Goal: Task Accomplishment & Management: Use online tool/utility

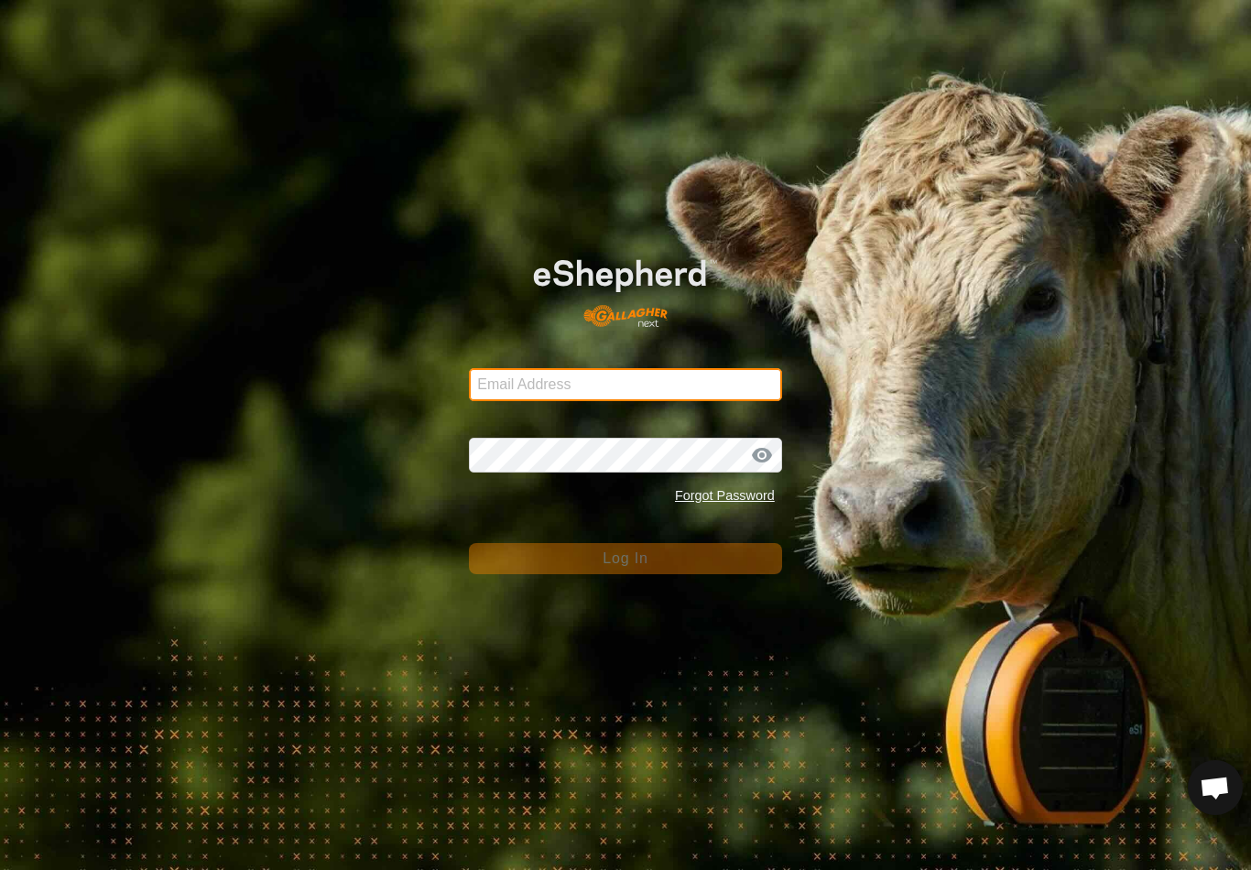
click at [650, 388] on input "Email Address" at bounding box center [625, 384] width 313 height 33
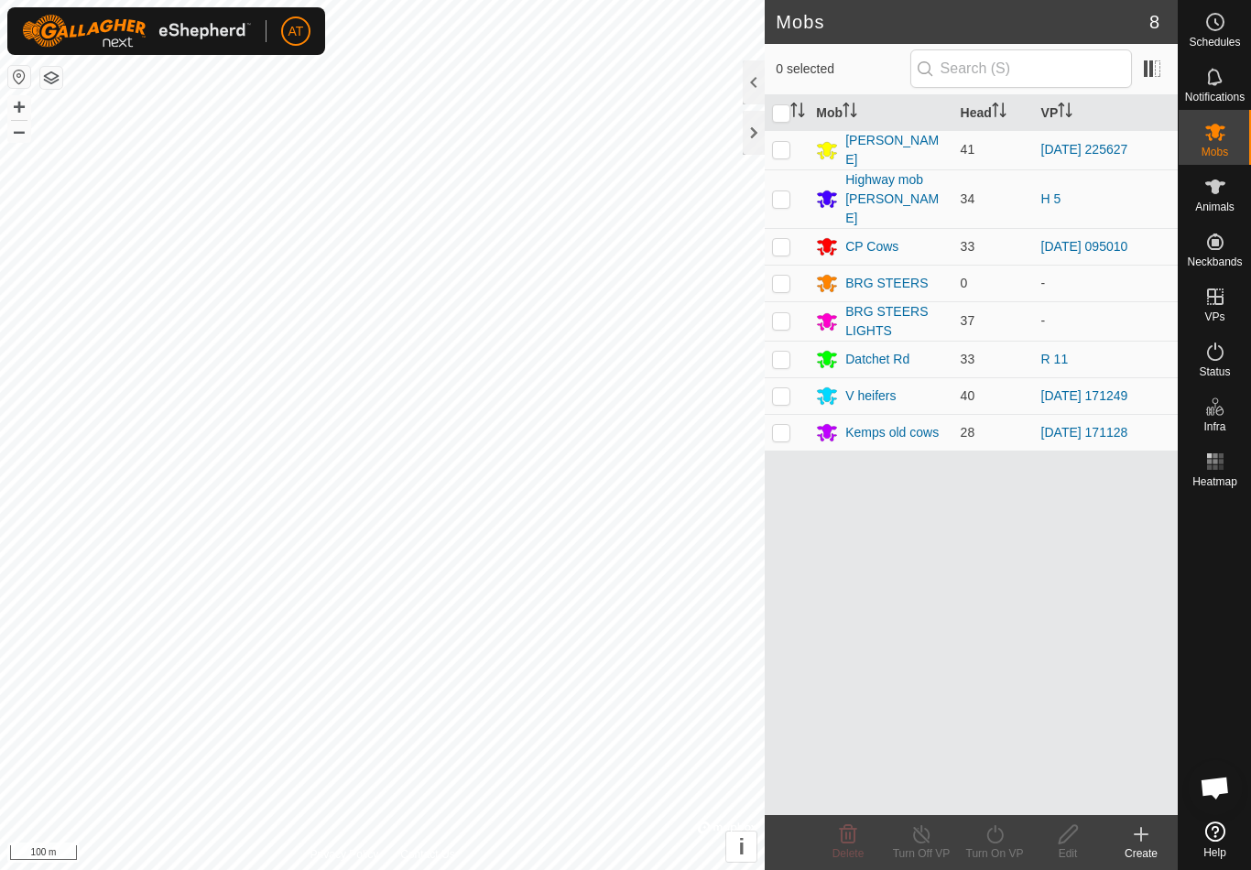
click at [792, 228] on td at bounding box center [787, 246] width 44 height 37
checkbox input "true"
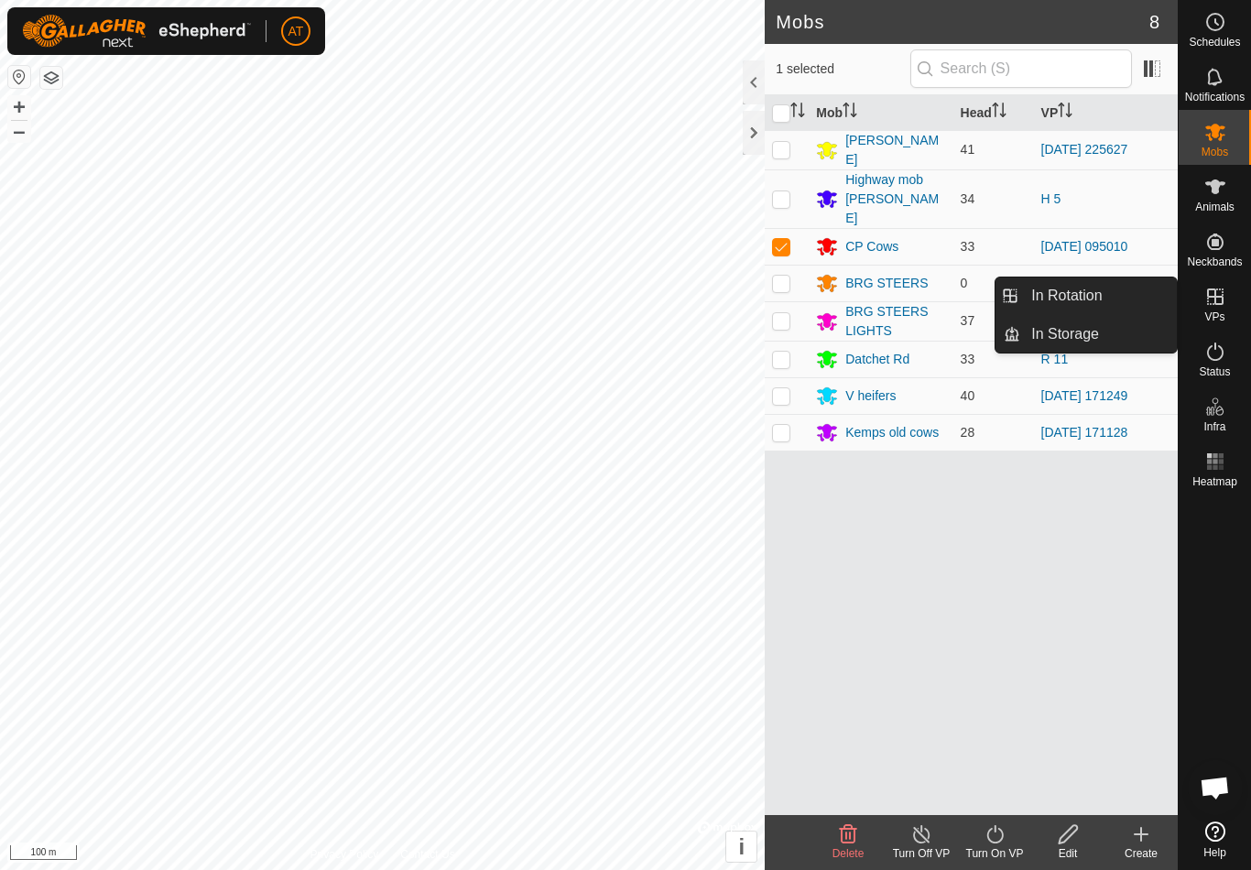
click at [1113, 337] on link "In Storage" at bounding box center [1098, 334] width 157 height 37
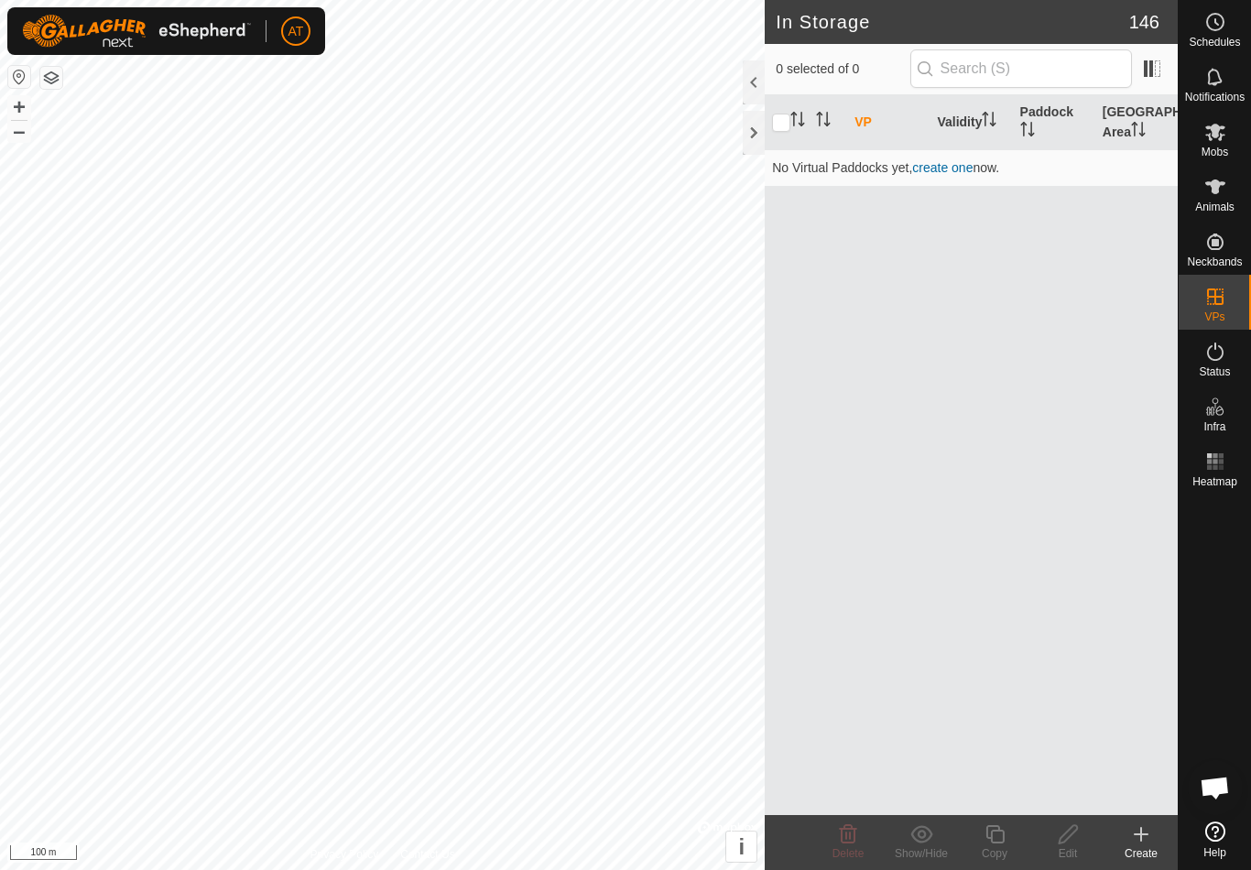
click at [1147, 838] on icon at bounding box center [1141, 834] width 22 height 22
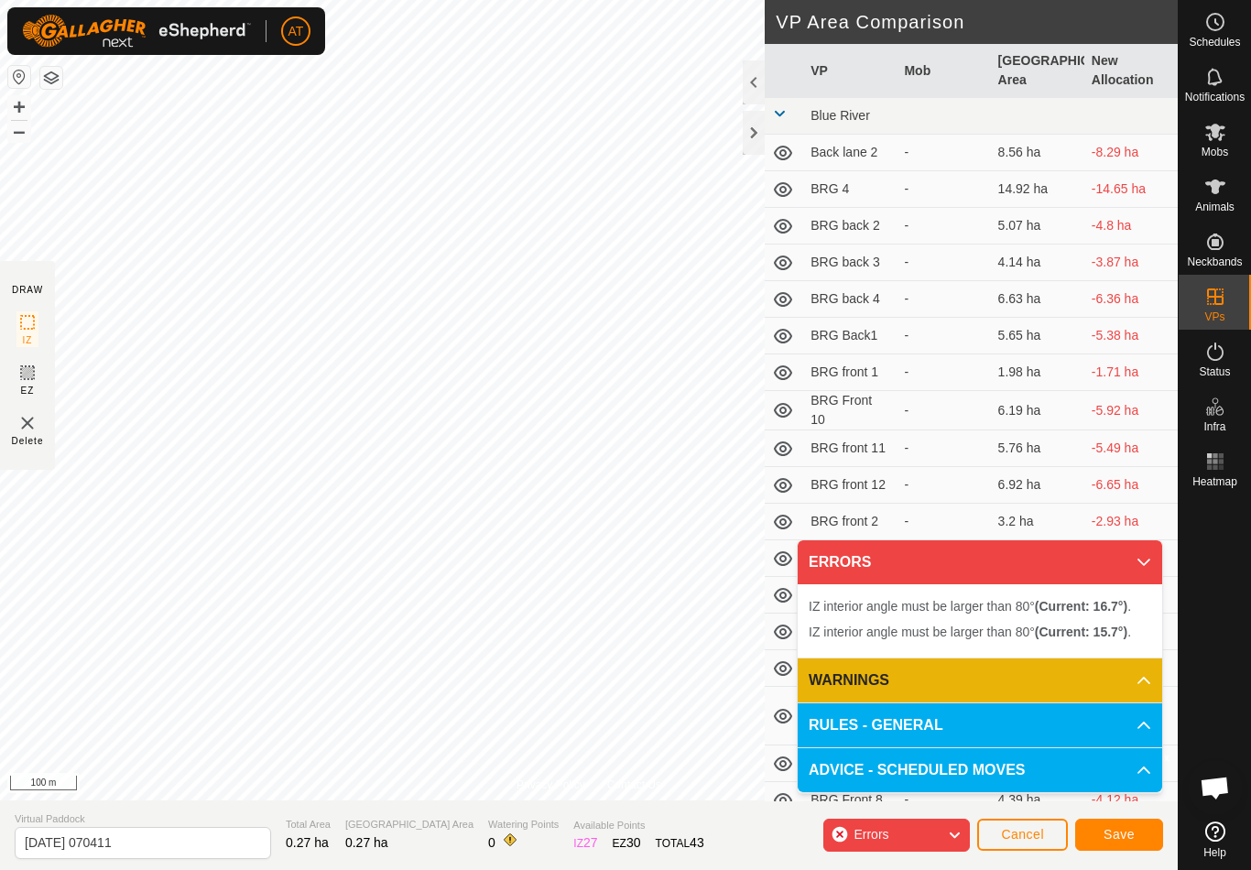
click at [1028, 828] on span "Cancel" at bounding box center [1022, 834] width 43 height 15
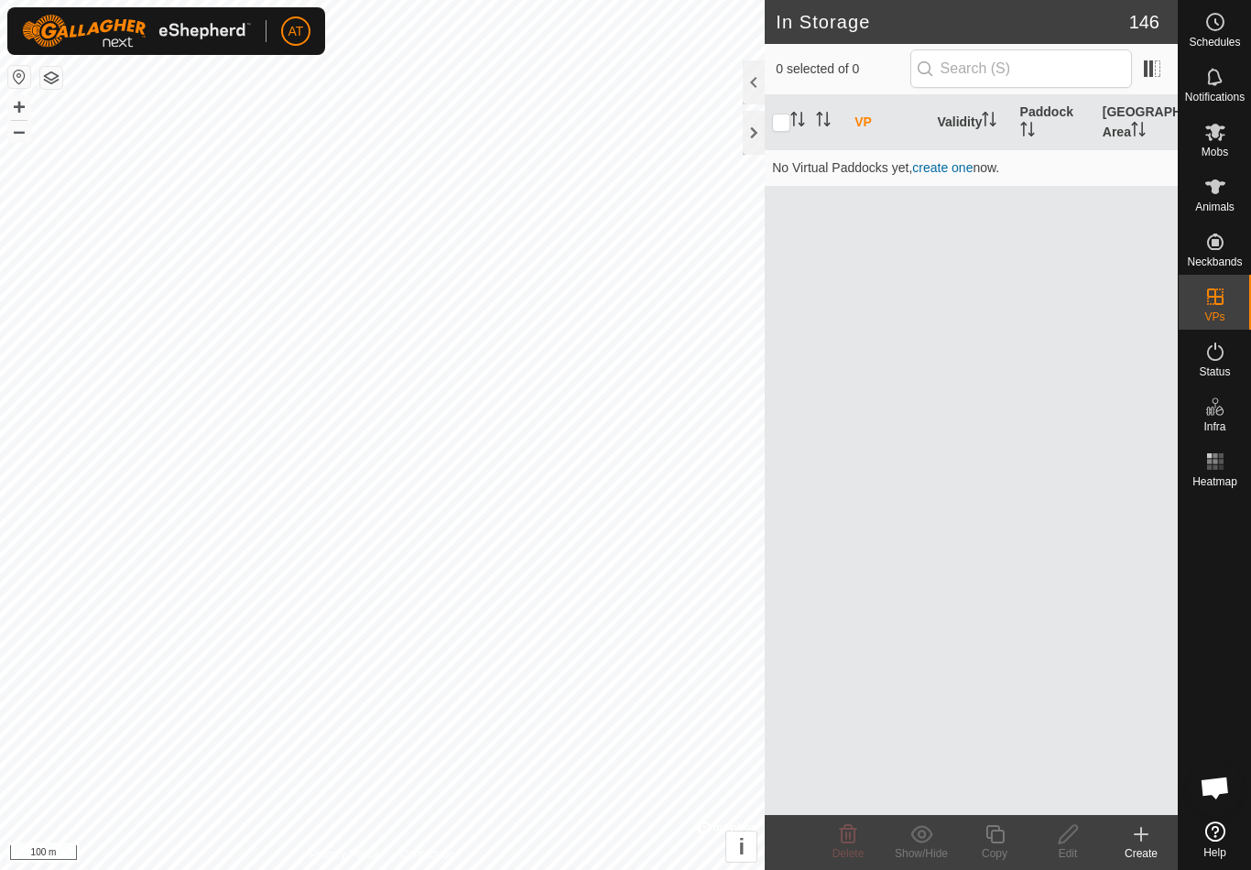
click at [1144, 821] on div "Create" at bounding box center [1140, 842] width 73 height 55
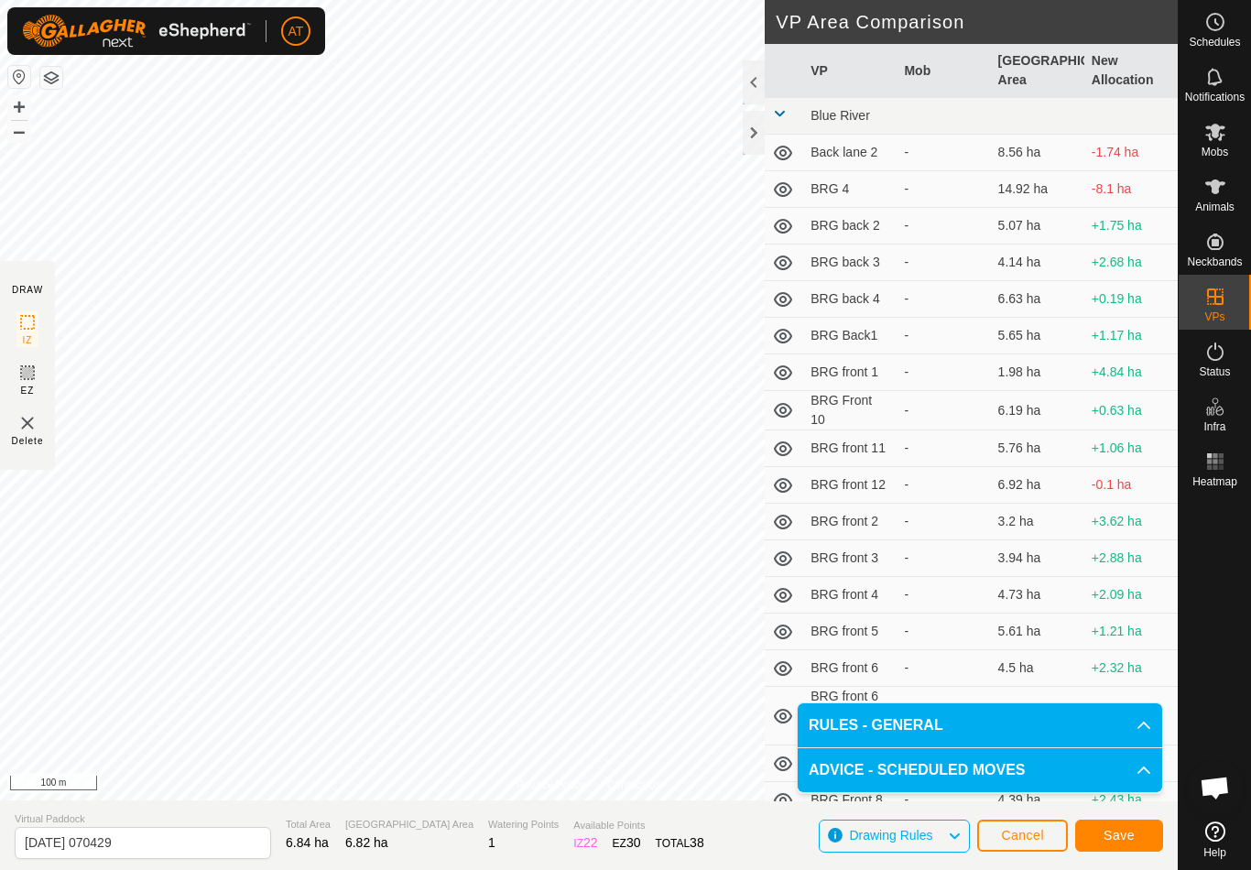
click at [1123, 826] on button "Save" at bounding box center [1119, 836] width 88 height 32
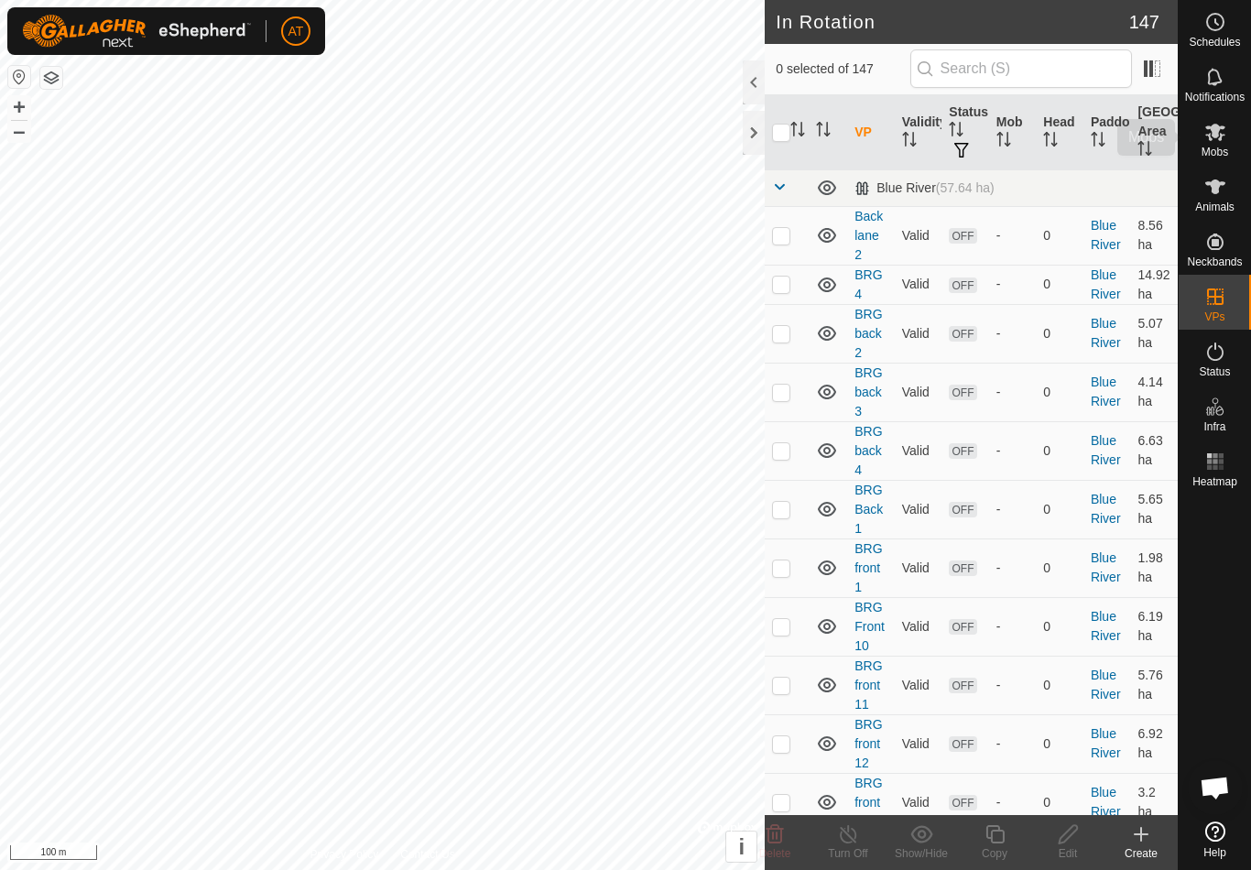
click at [1213, 142] on icon at bounding box center [1215, 132] width 22 height 22
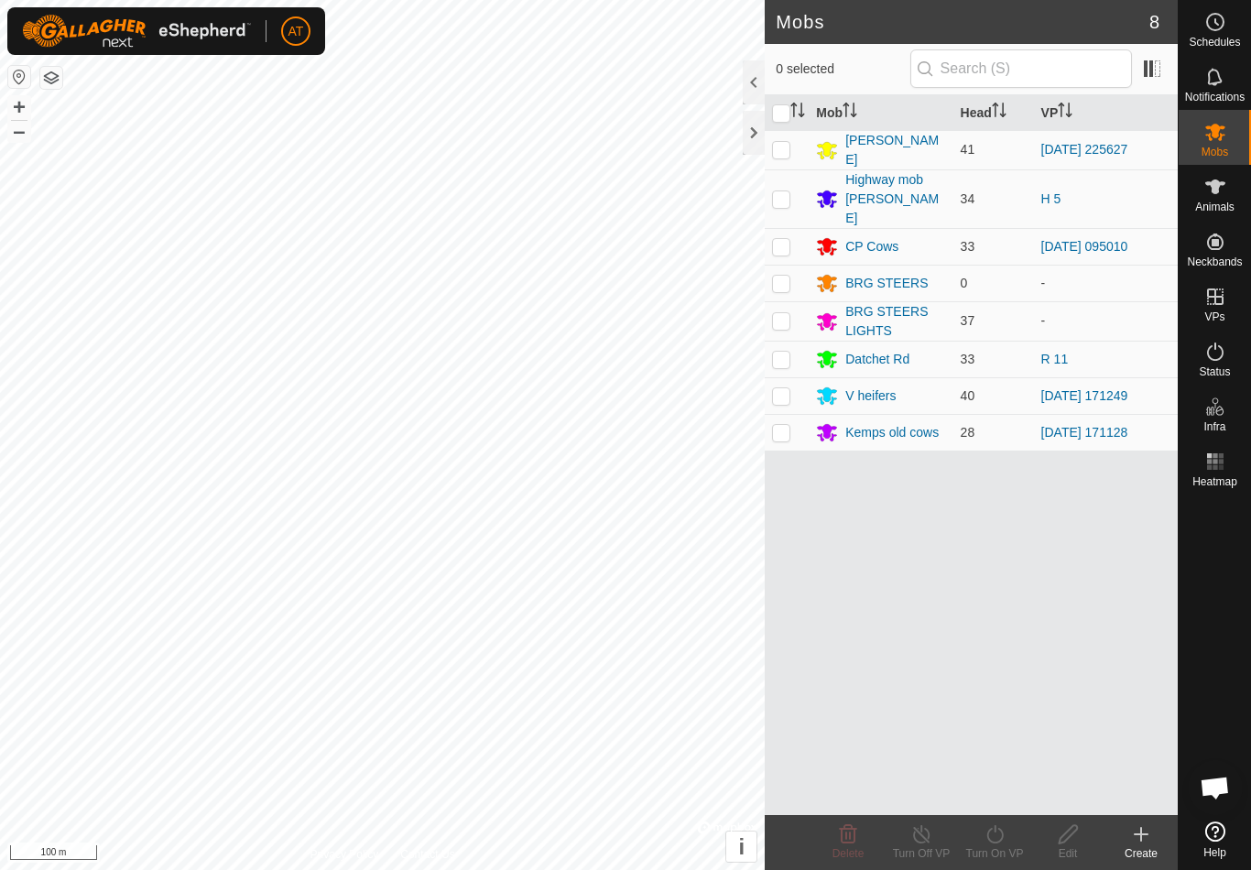
click at [791, 228] on td at bounding box center [787, 246] width 44 height 37
checkbox input "true"
click at [999, 835] on icon at bounding box center [994, 834] width 23 height 22
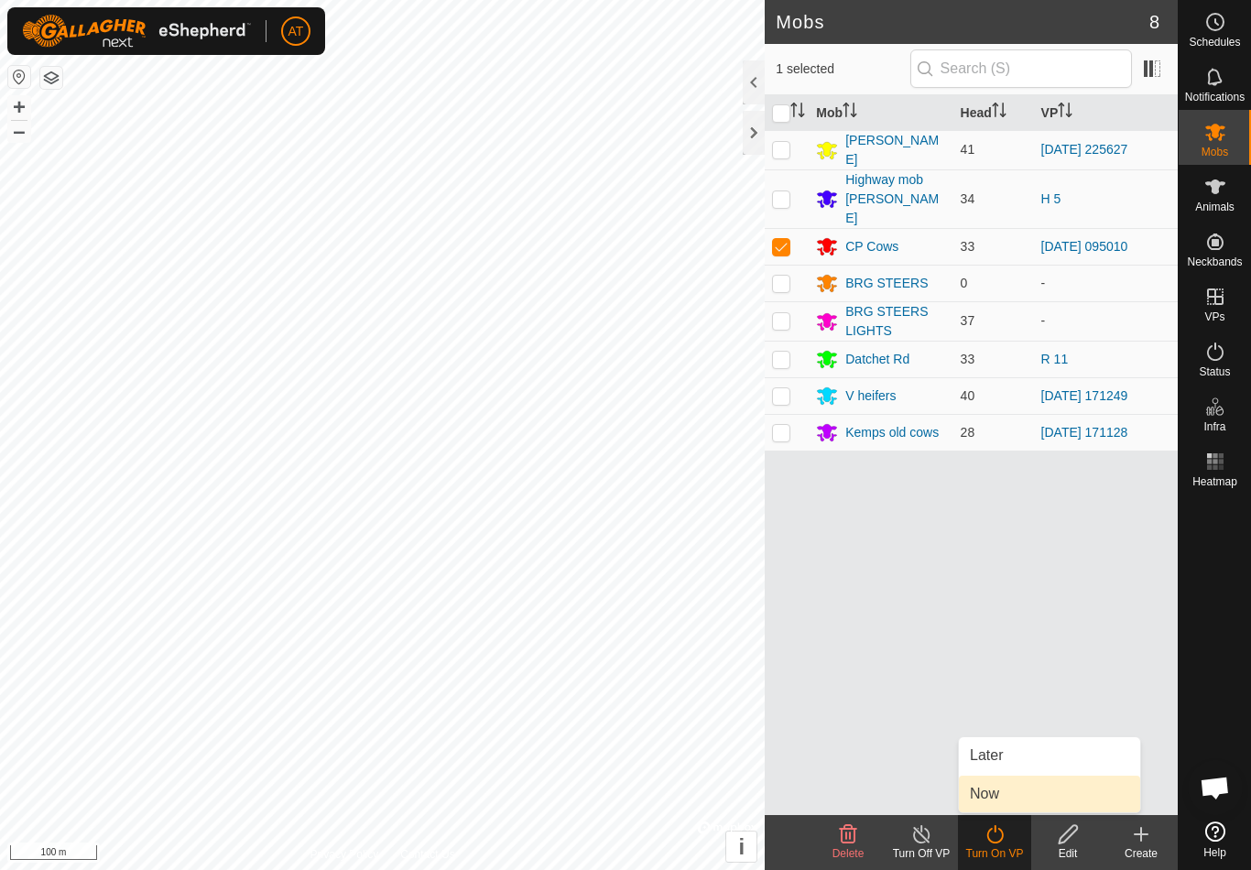
click at [994, 798] on span "Now" at bounding box center [984, 794] width 29 height 22
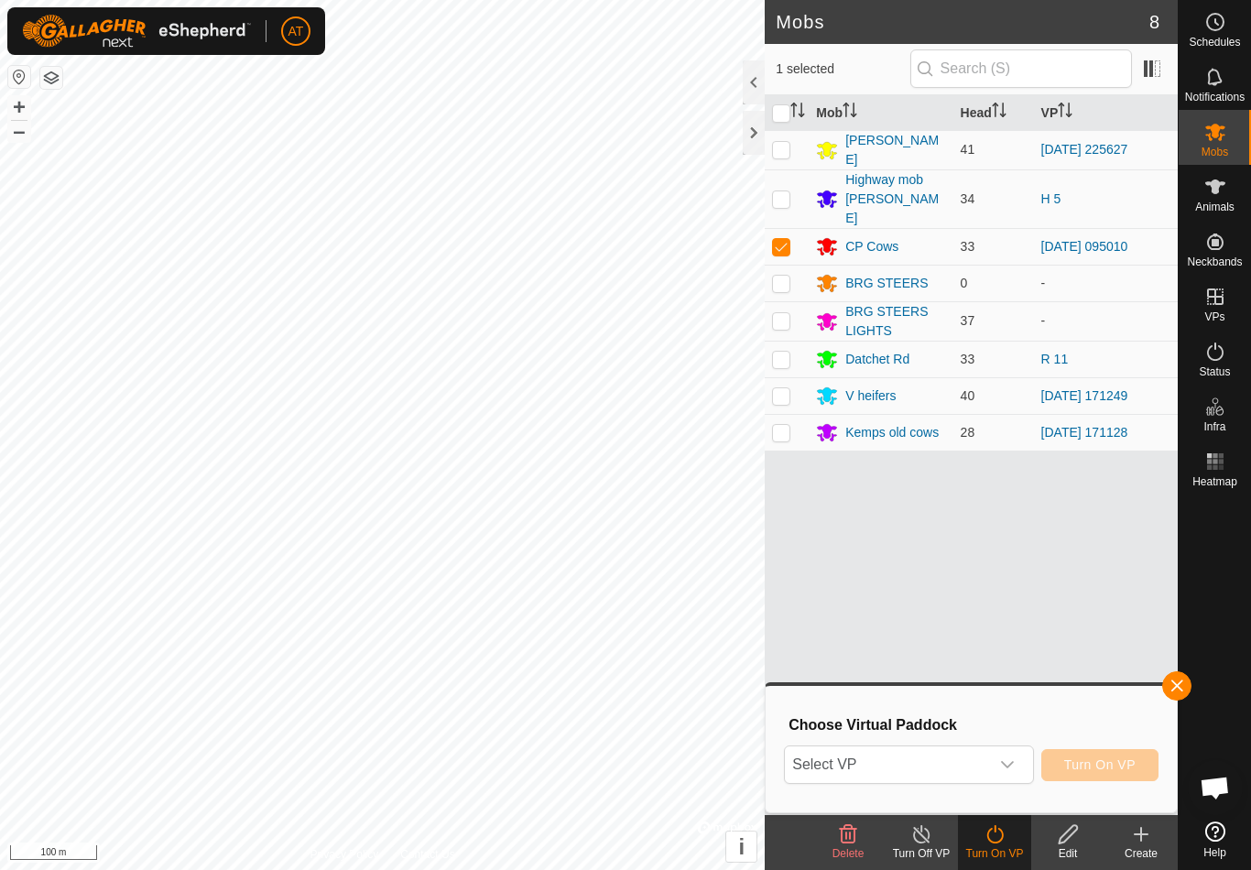
click at [951, 769] on span "Select VP" at bounding box center [886, 764] width 203 height 37
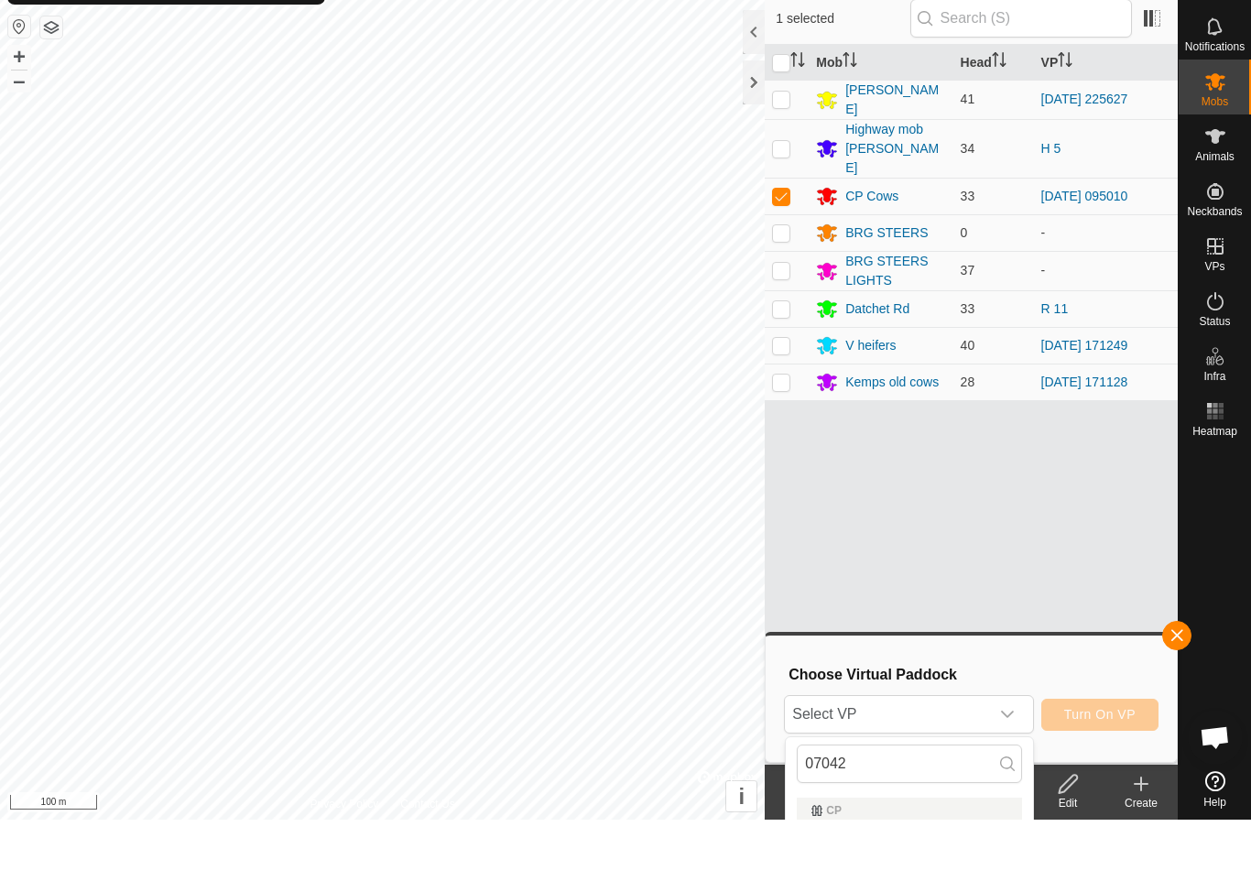
scroll to position [50, 0]
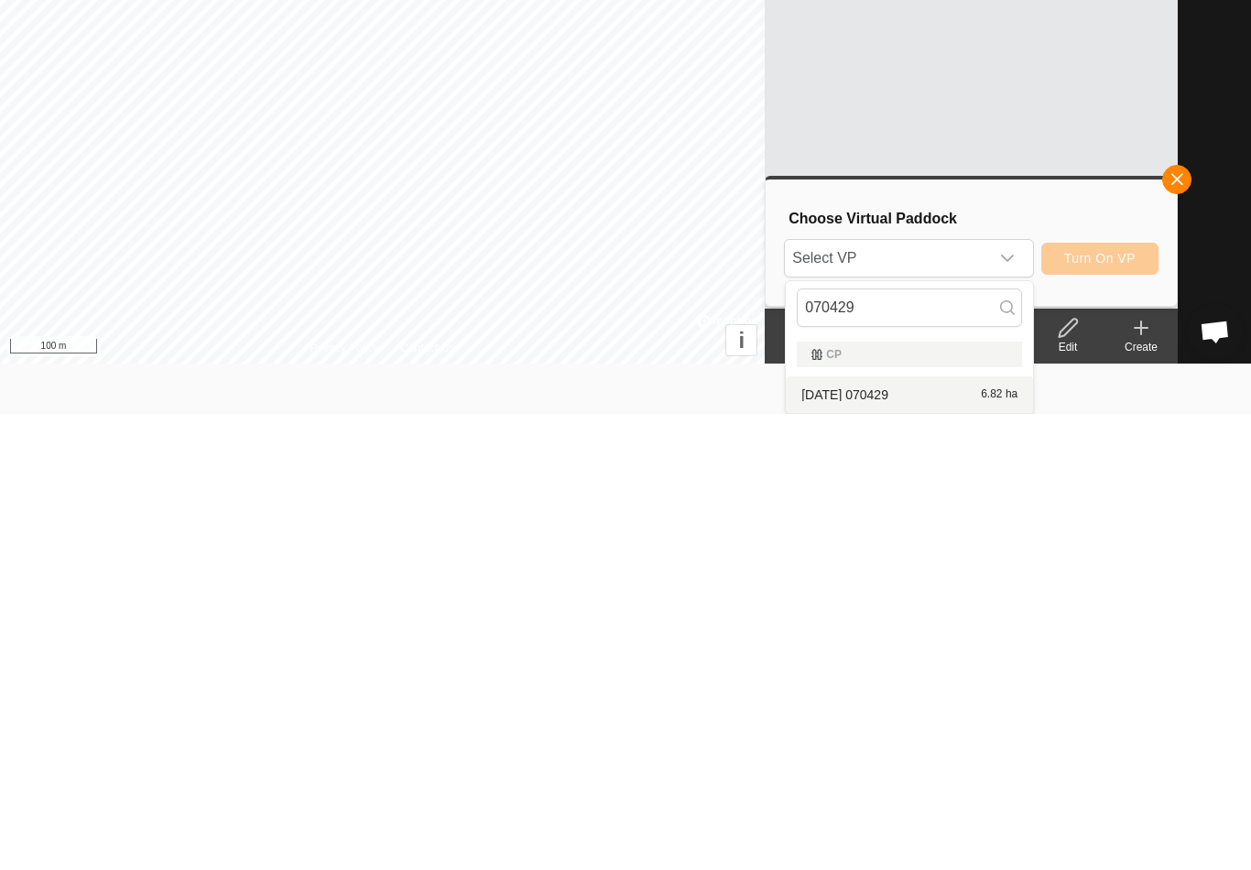
type input "070429"
click at [888, 844] on span "[DATE] 070429" at bounding box center [844, 850] width 87 height 13
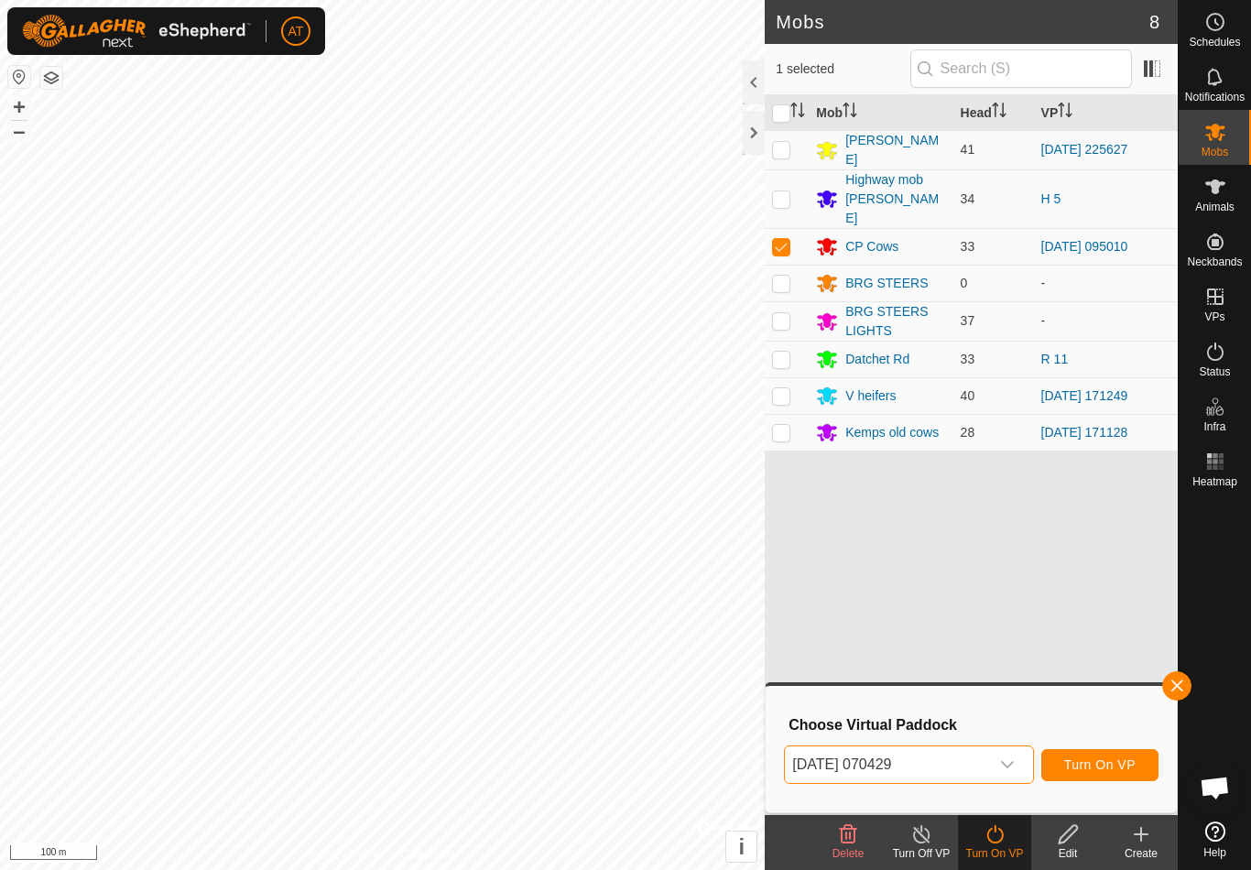
click at [1103, 757] on span "Turn On VP" at bounding box center [1099, 764] width 71 height 15
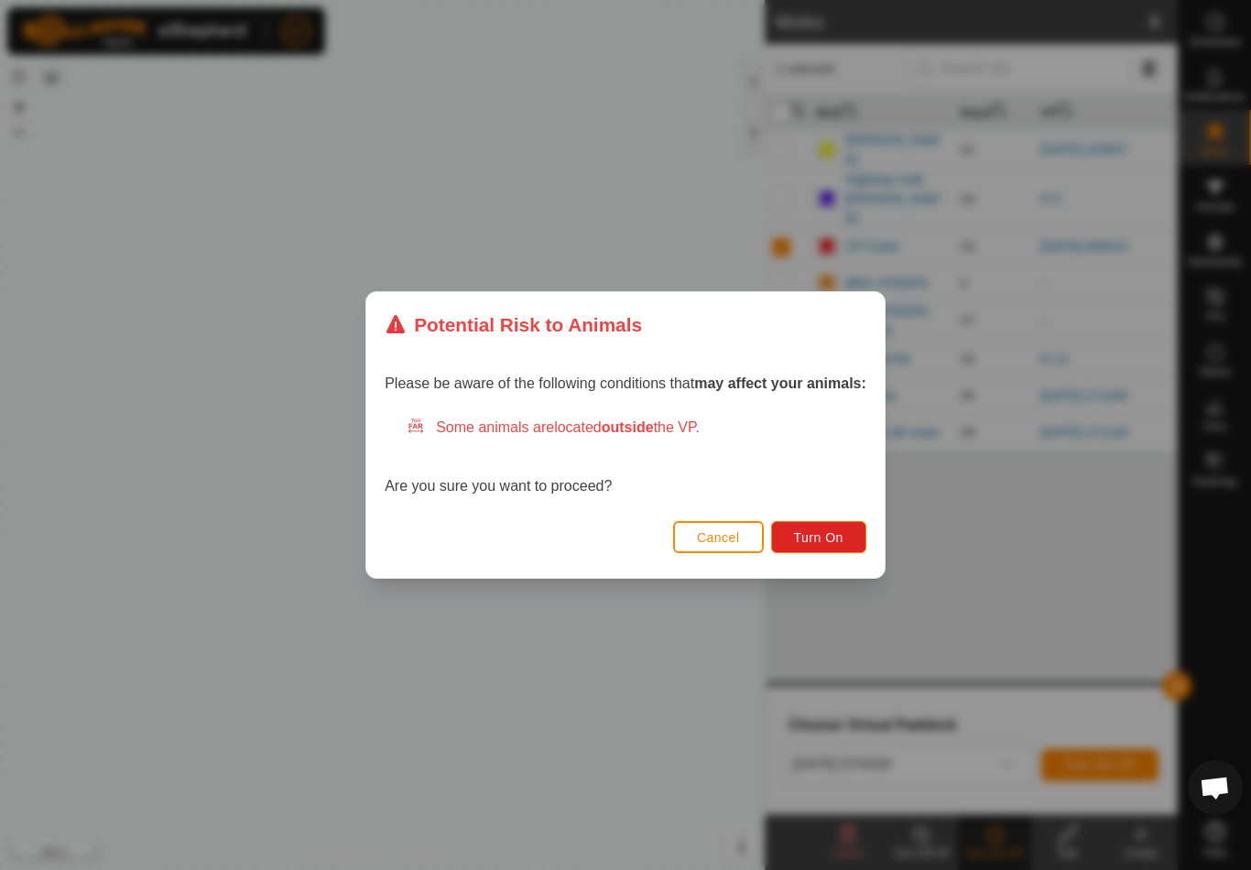
click at [822, 538] on span "Turn On" at bounding box center [818, 537] width 49 height 15
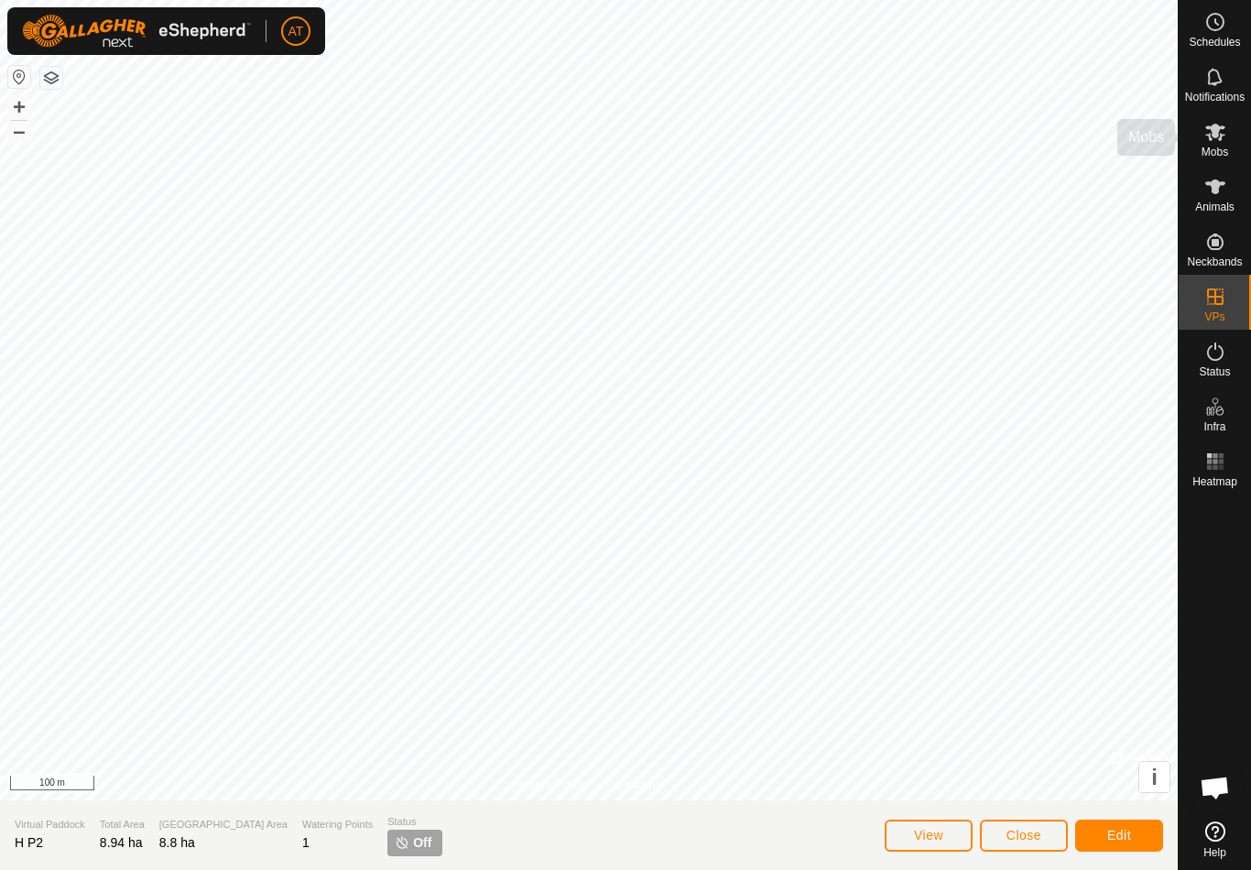
click at [1212, 131] on icon at bounding box center [1215, 132] width 20 height 17
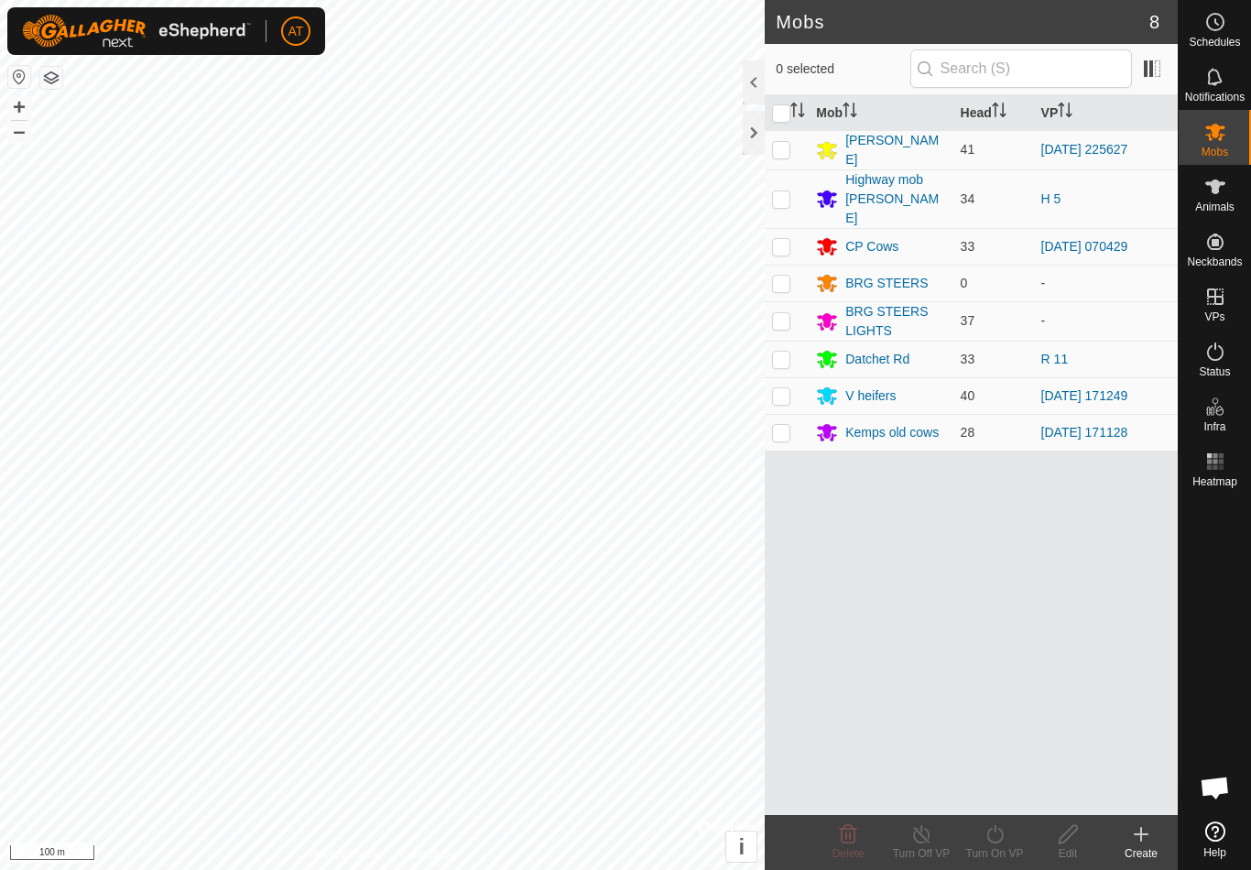
click at [786, 191] on p-checkbox at bounding box center [781, 198] width 18 height 15
checkbox input "true"
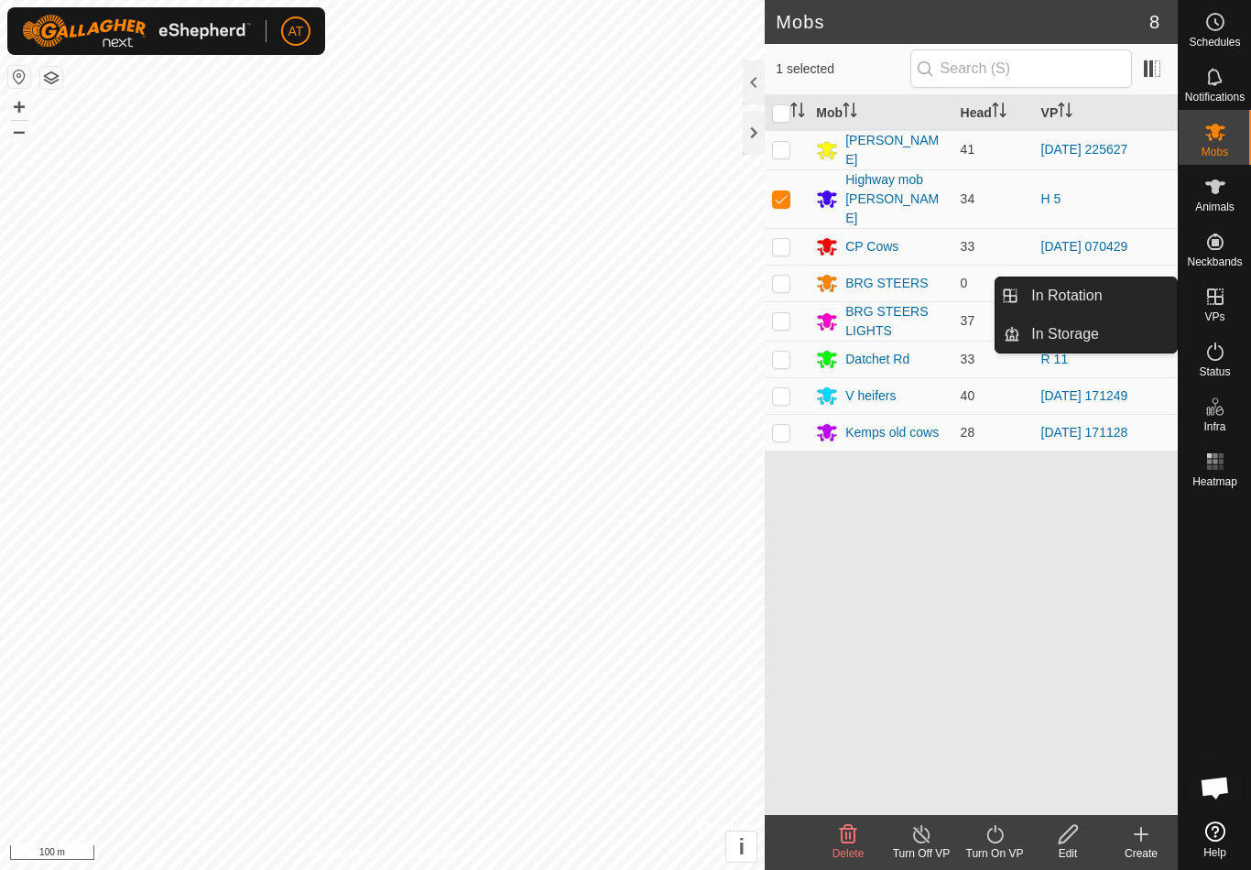
click at [1113, 293] on link "In Rotation" at bounding box center [1098, 295] width 157 height 37
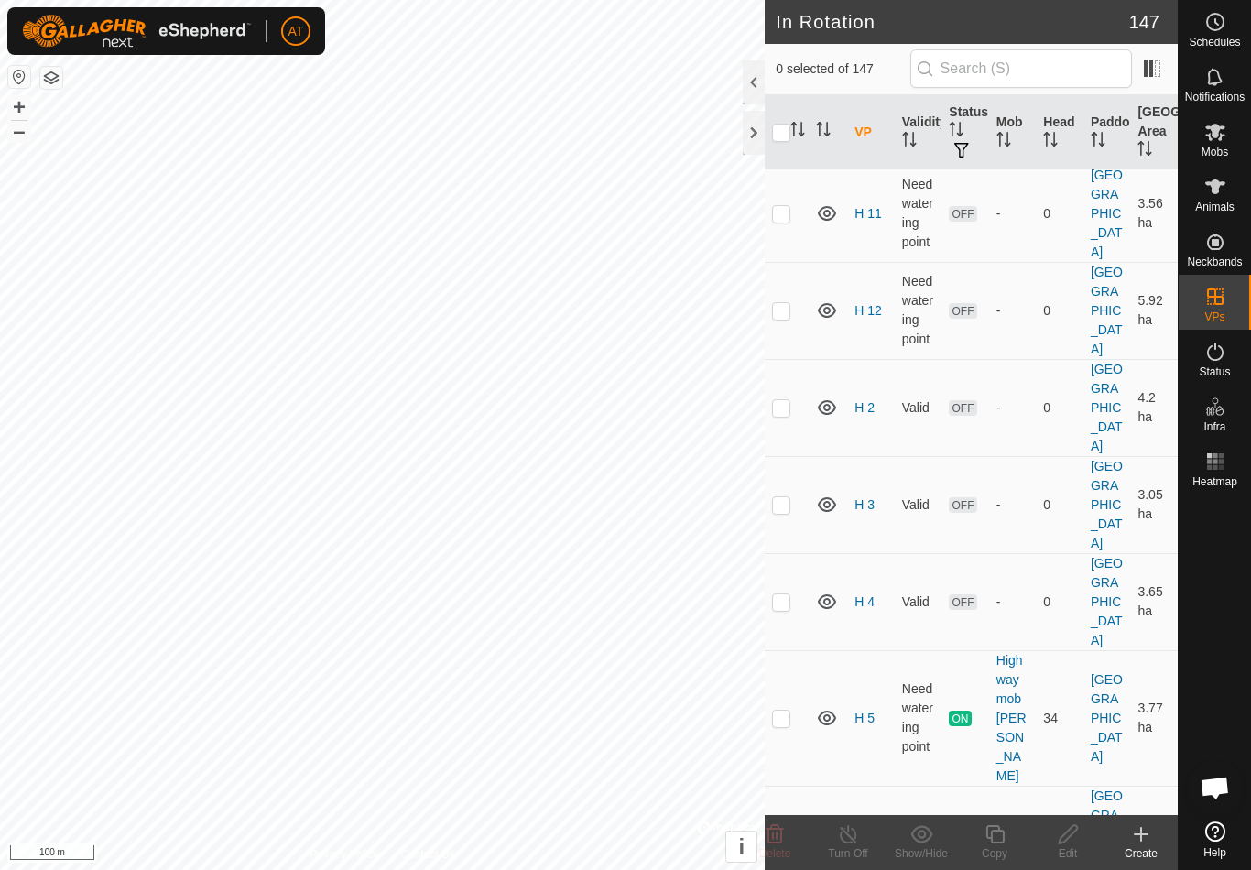
scroll to position [5835, 0]
click at [782, 825] on p-checkbox at bounding box center [781, 832] width 18 height 15
click at [776, 825] on p-checkbox at bounding box center [781, 832] width 18 height 15
checkbox input "false"
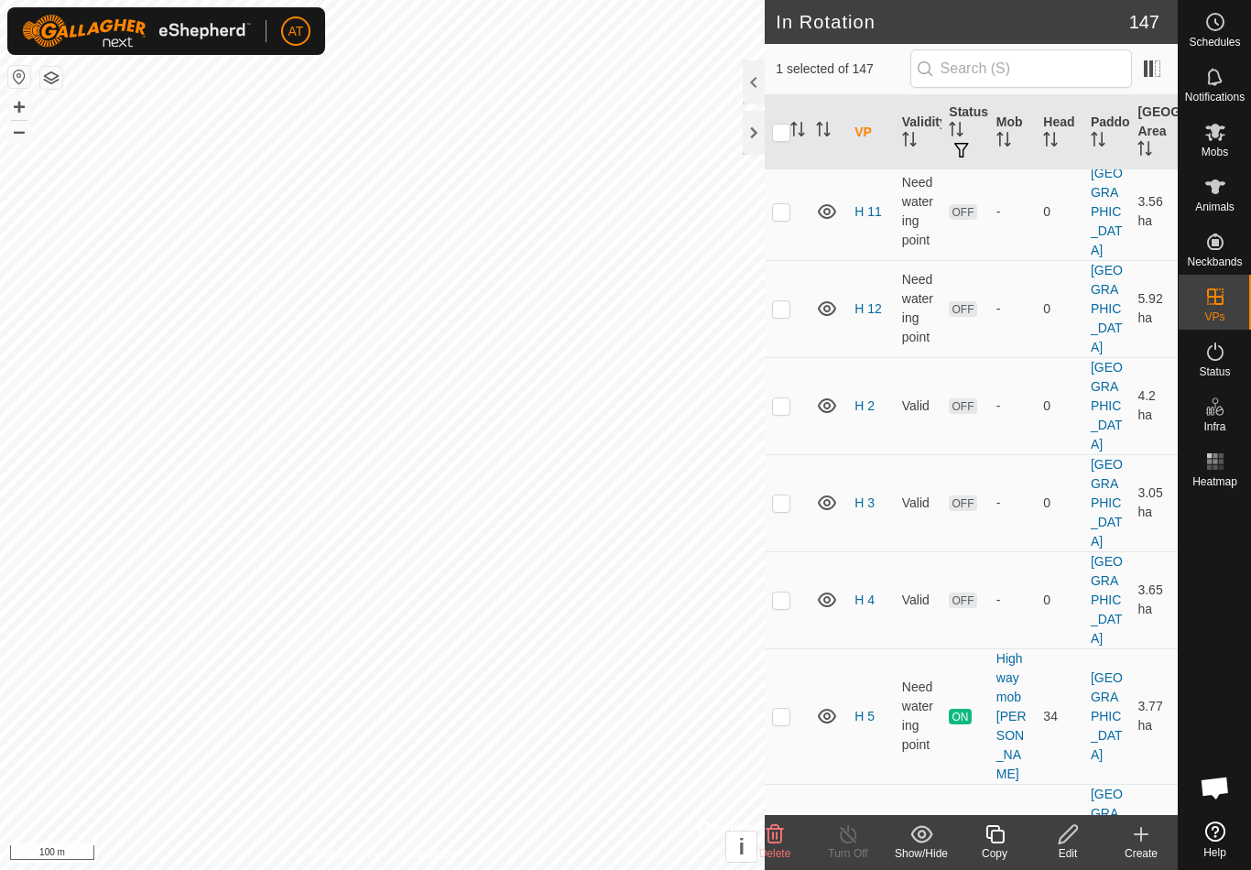
checkbox input "false"
click at [782, 592] on p-checkbox at bounding box center [781, 599] width 18 height 15
click at [784, 551] on td at bounding box center [787, 599] width 44 height 97
checkbox input "false"
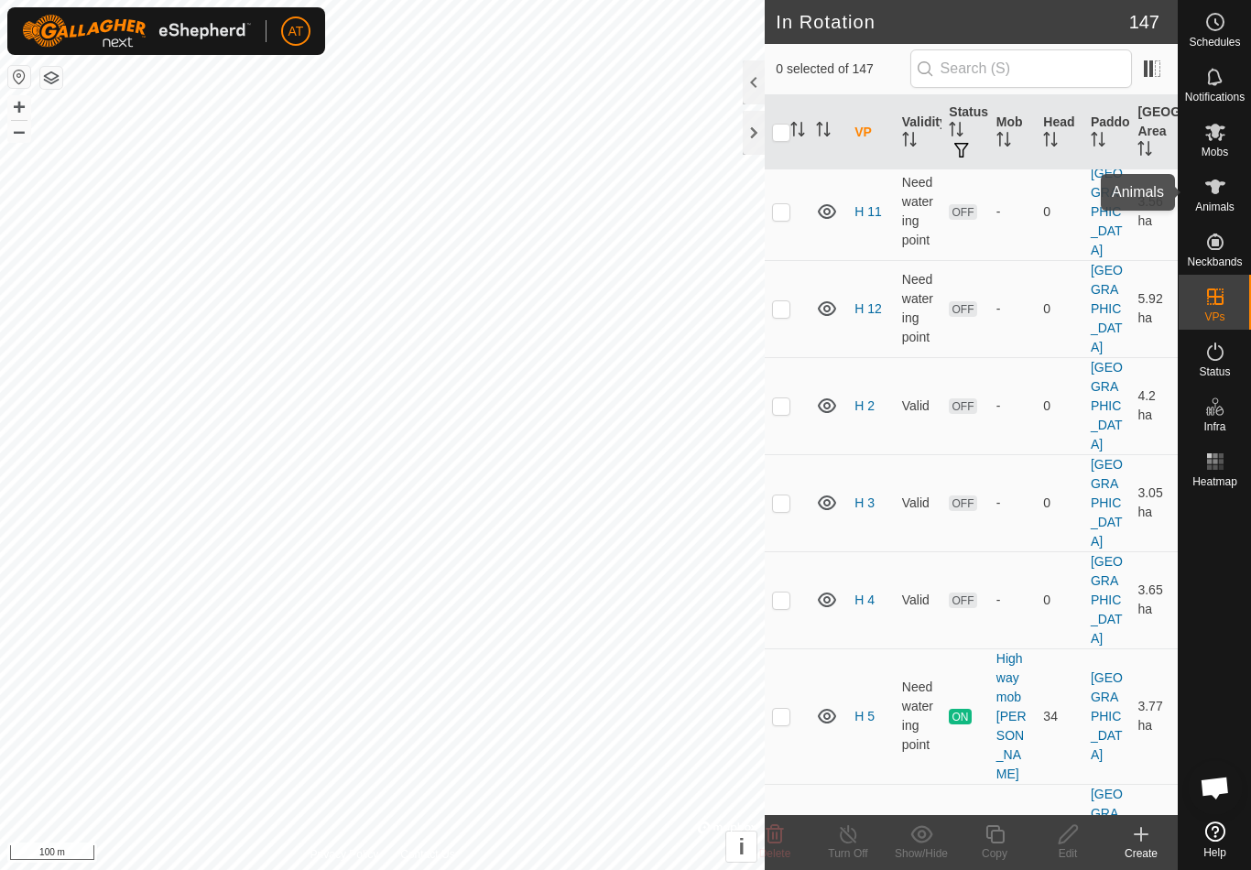
click at [1208, 189] on icon at bounding box center [1215, 187] width 22 height 22
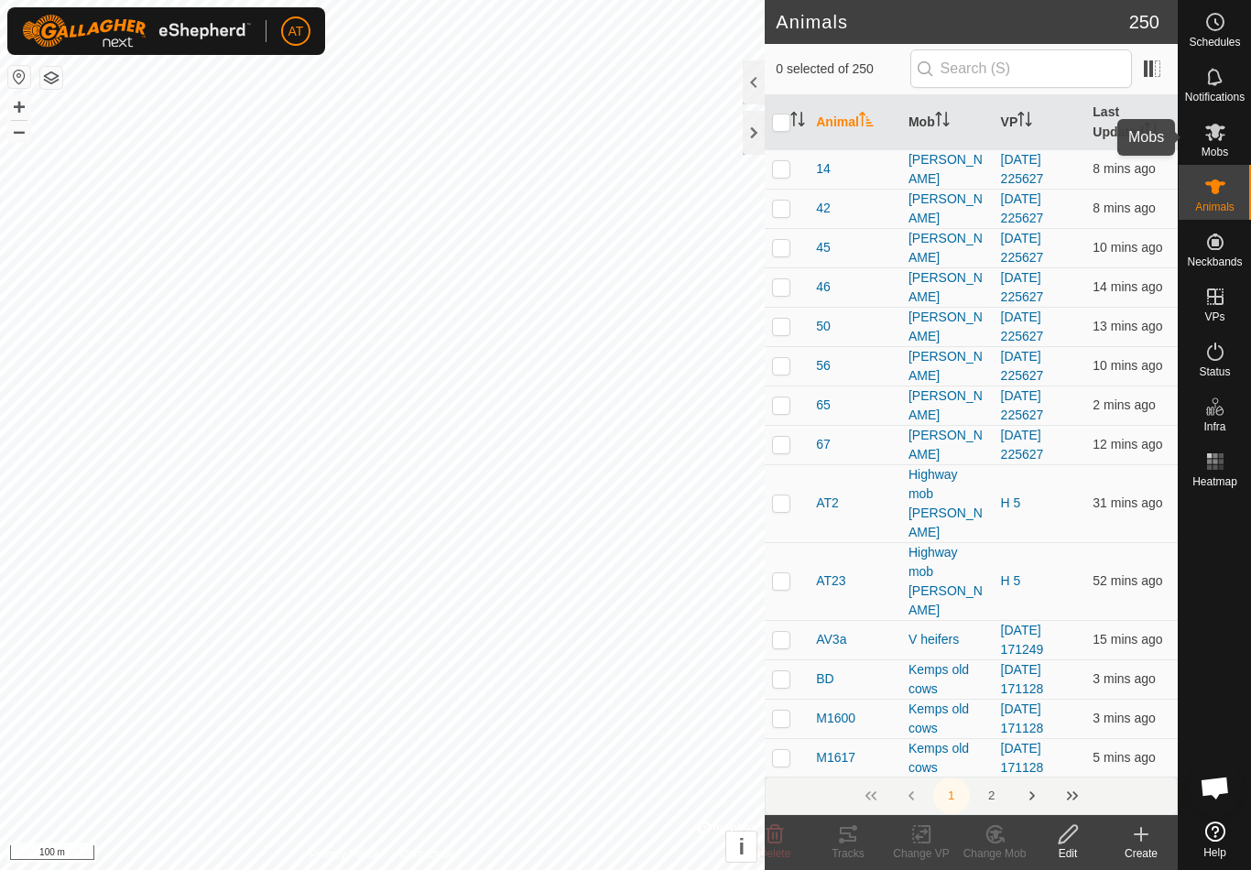
click at [1204, 136] on icon at bounding box center [1215, 132] width 22 height 22
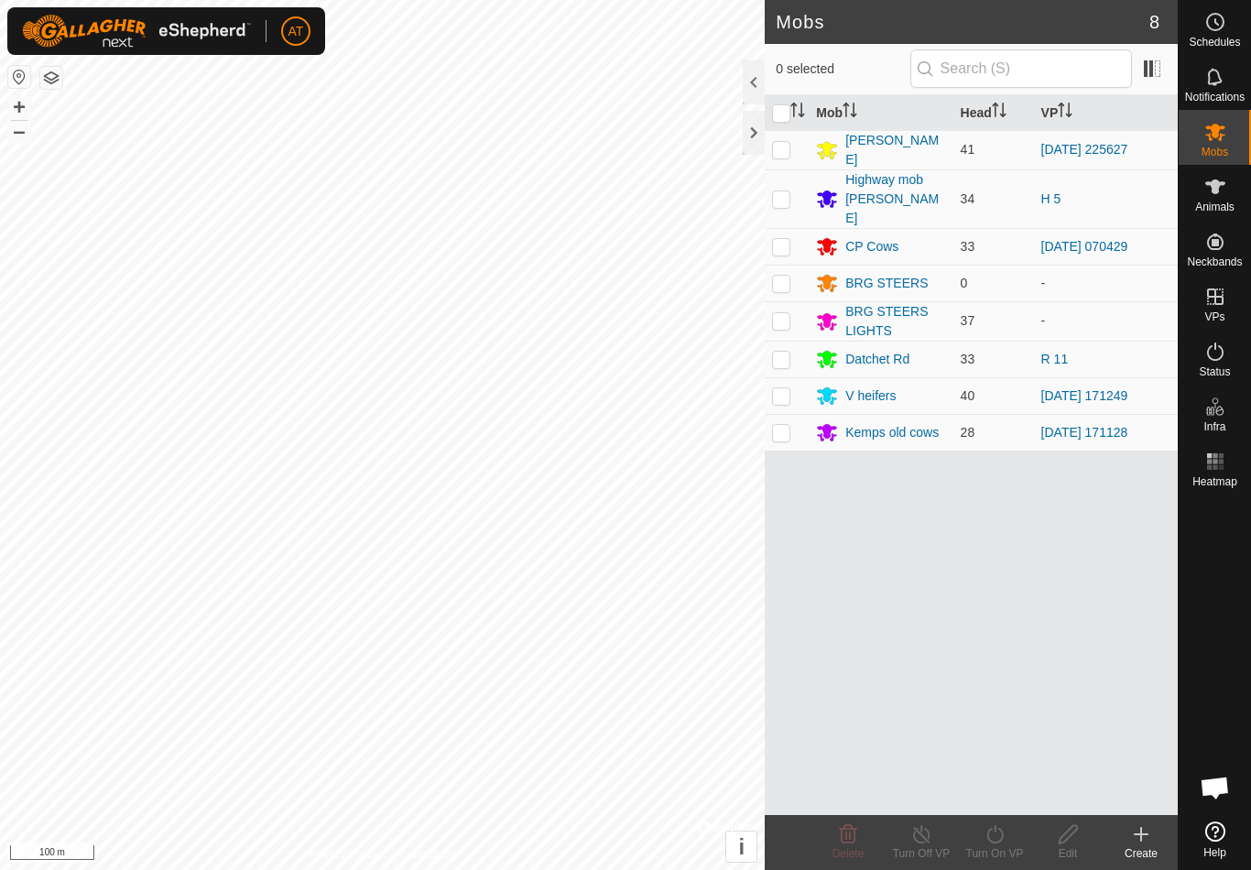
click at [791, 189] on td at bounding box center [787, 198] width 44 height 59
checkbox input "true"
click at [991, 838] on icon at bounding box center [994, 834] width 23 height 22
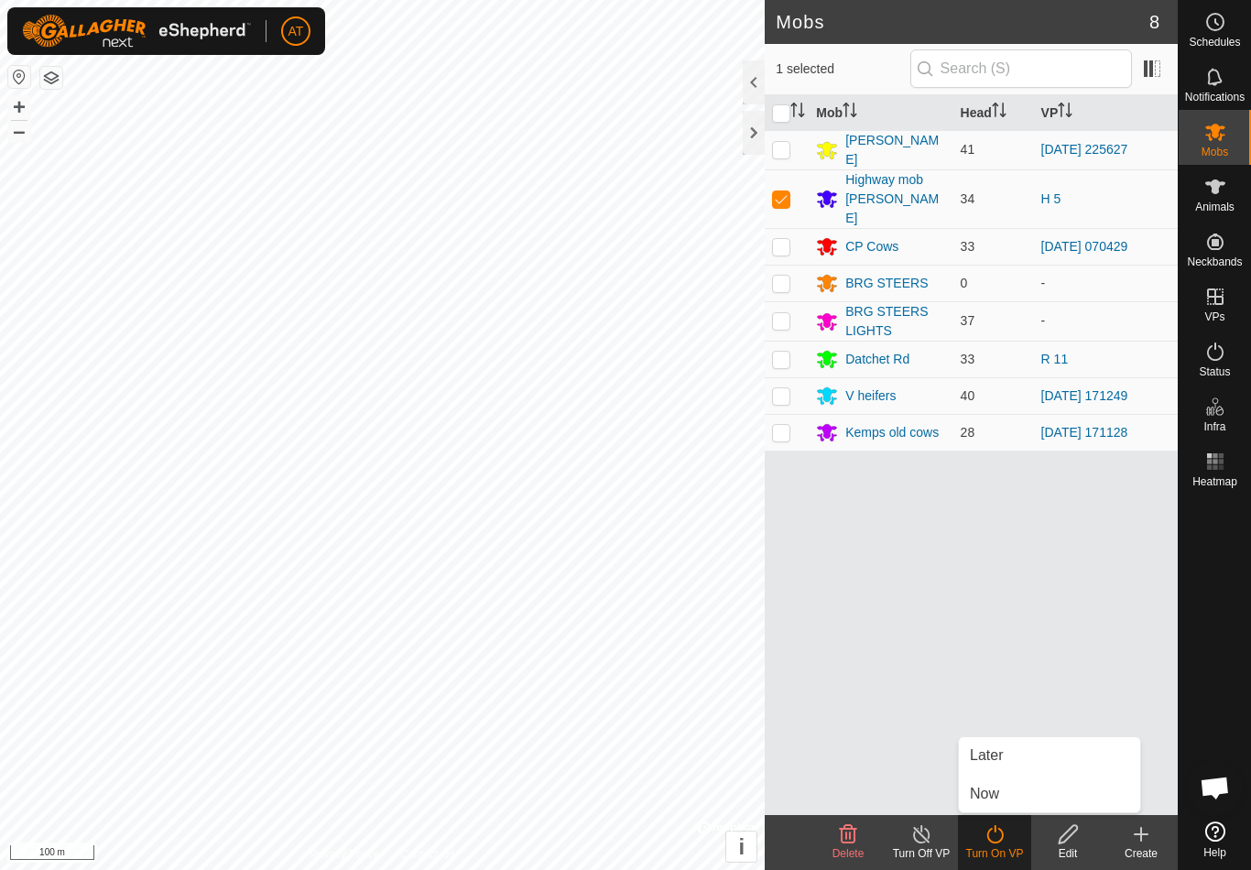
click at [988, 793] on span "Now" at bounding box center [984, 794] width 29 height 22
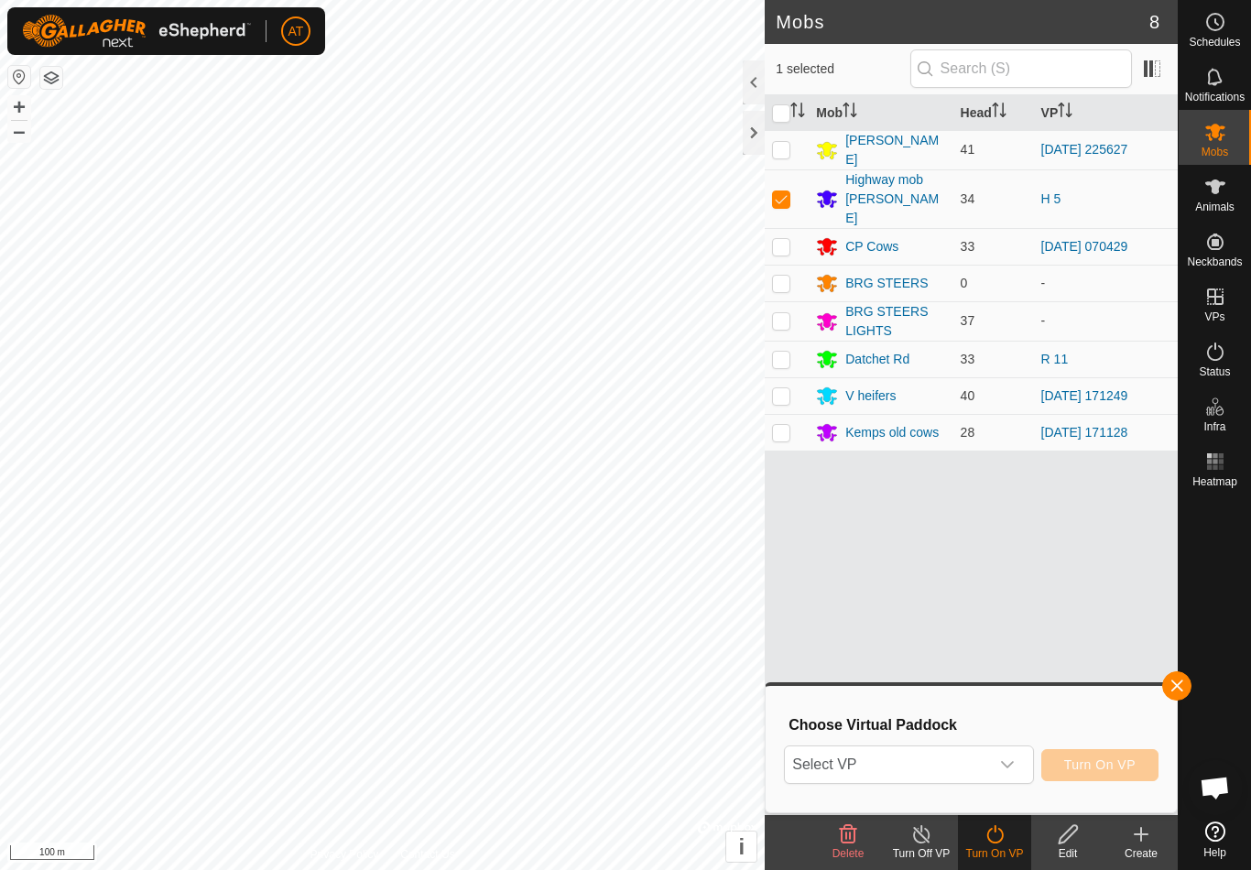
click at [883, 767] on span "Select VP" at bounding box center [886, 764] width 203 height 37
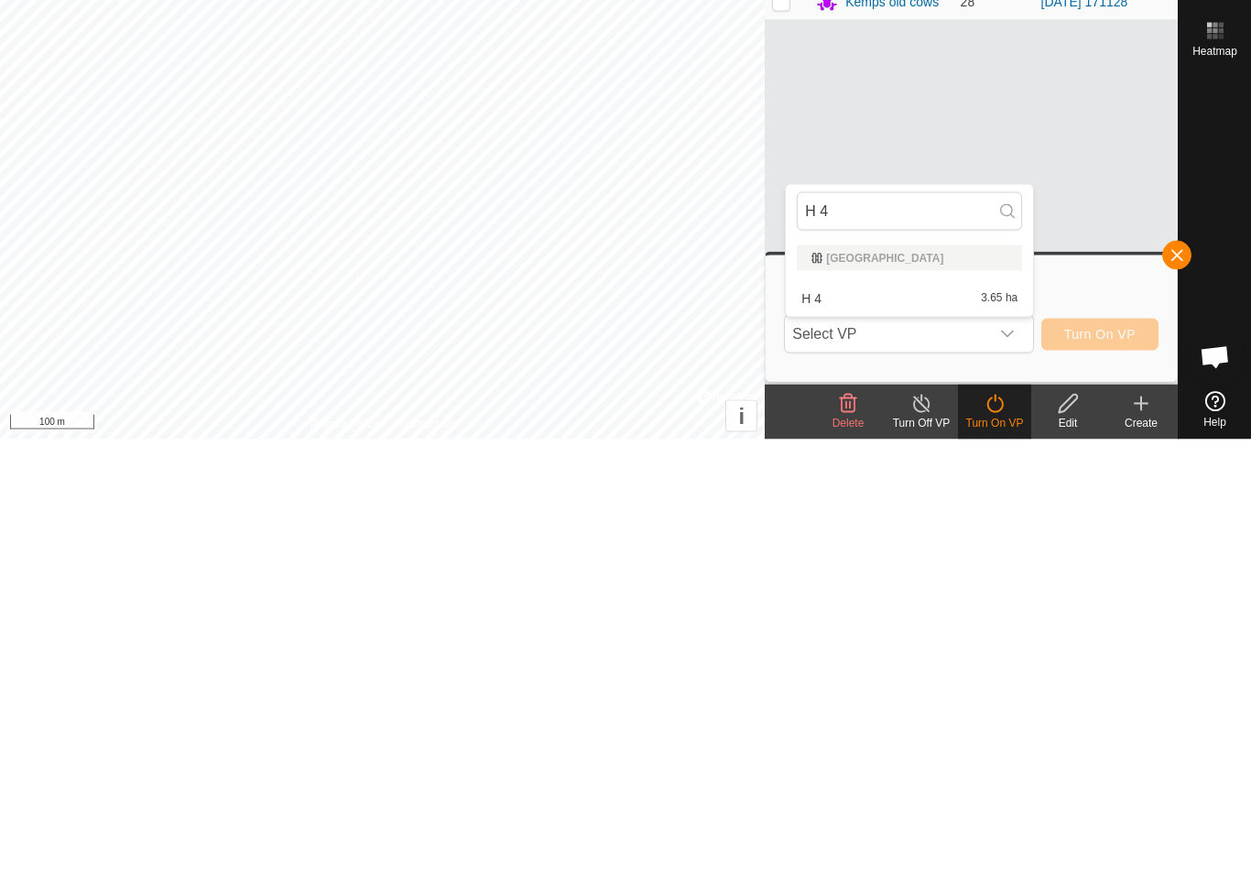
type input "H 4"
click at [814, 722] on span "H 4" at bounding box center [811, 728] width 20 height 13
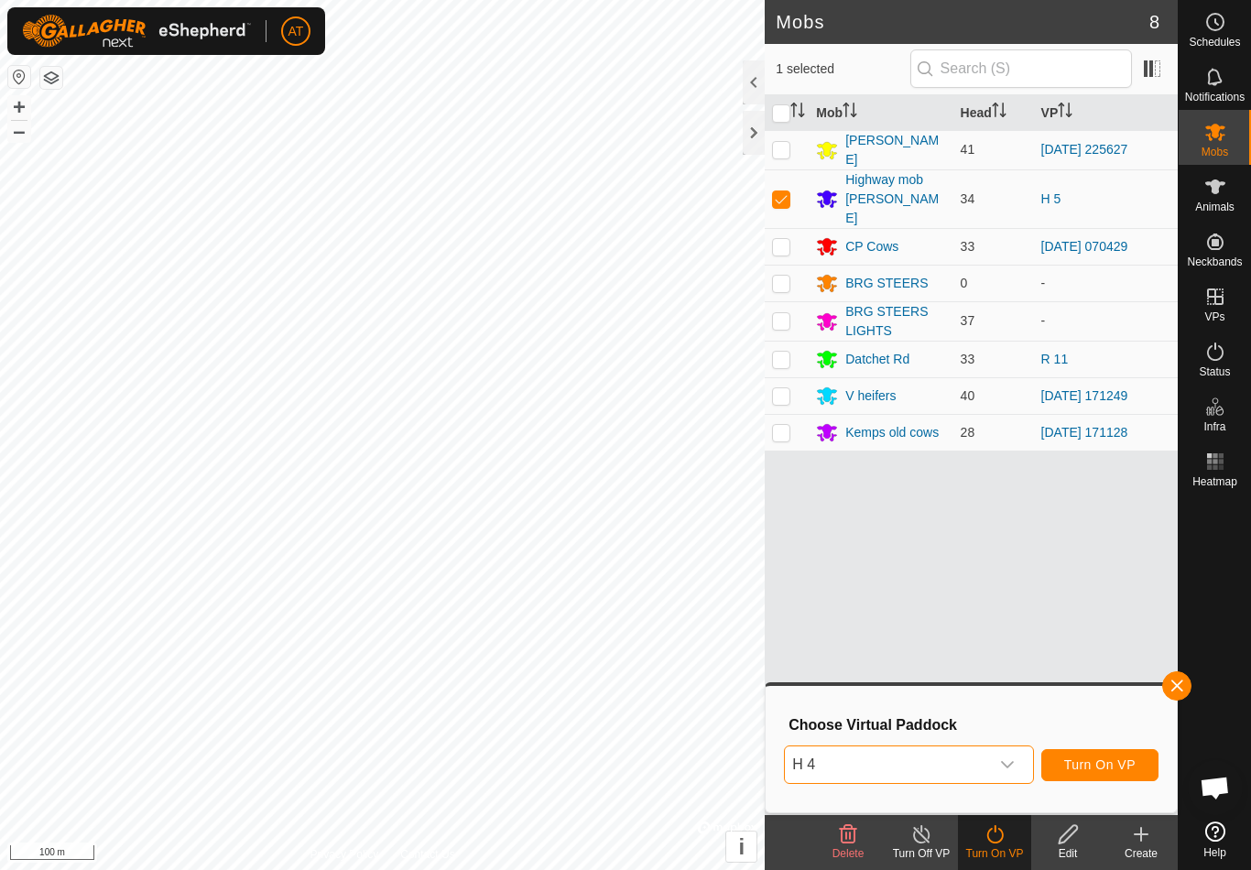
click at [1077, 768] on span "Turn On VP" at bounding box center [1099, 764] width 71 height 15
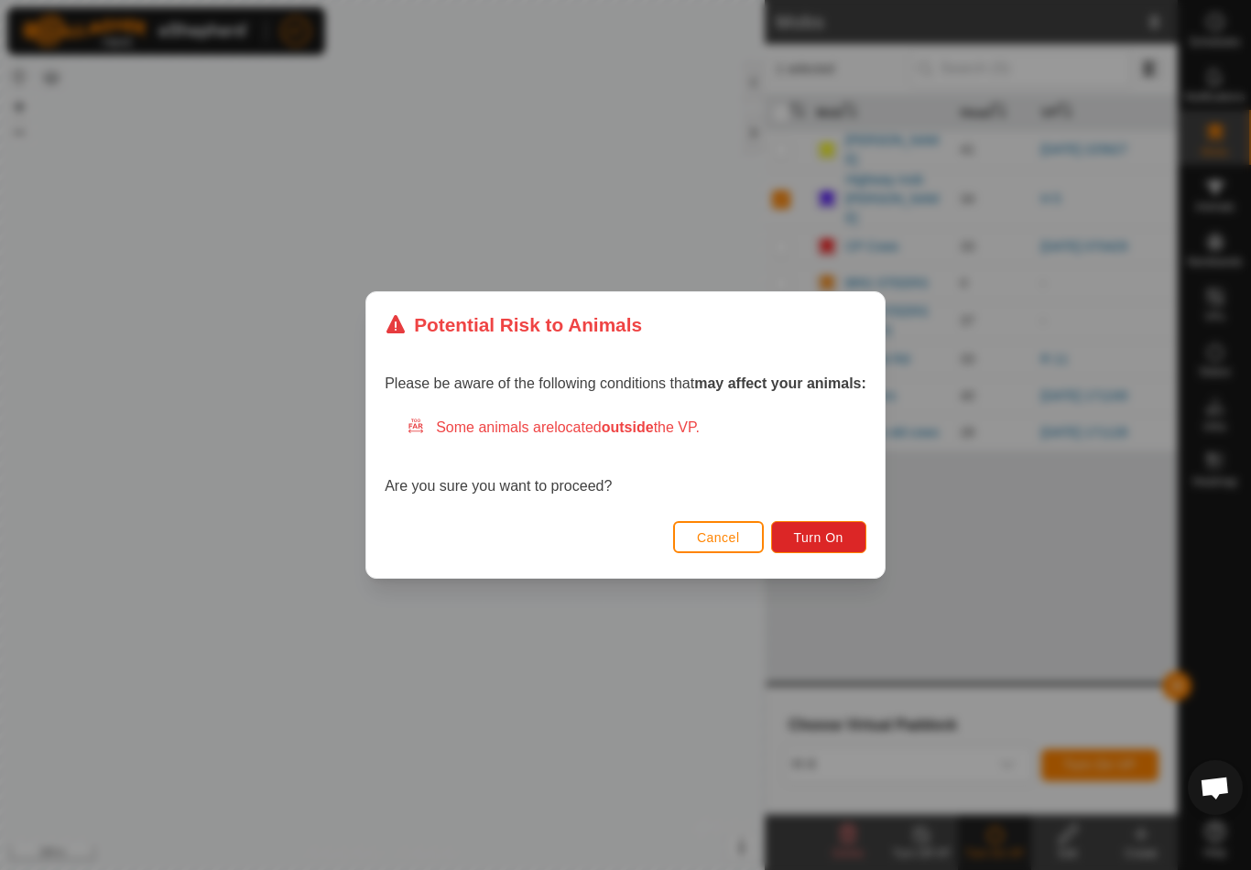
click at [805, 538] on span "Turn On" at bounding box center [818, 537] width 49 height 15
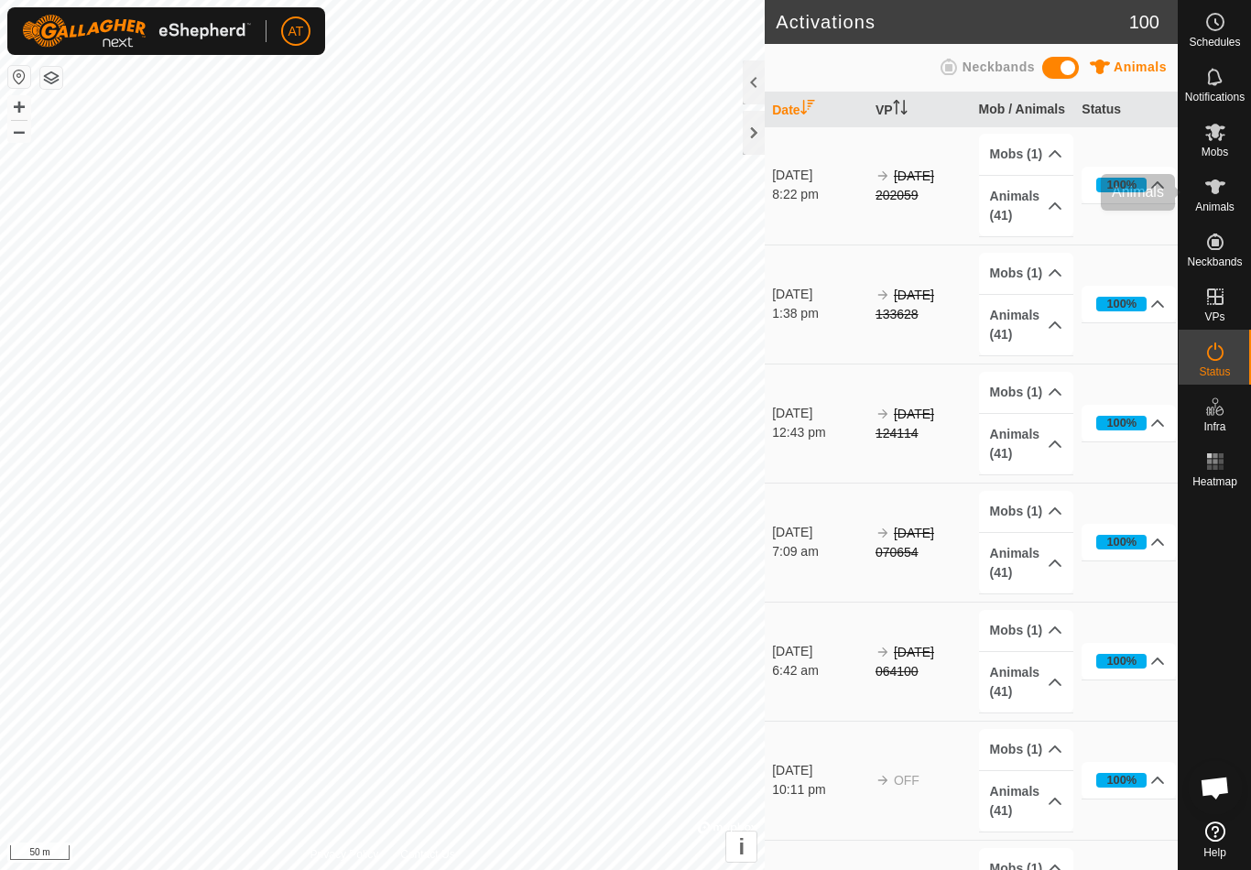
scroll to position [9274, 0]
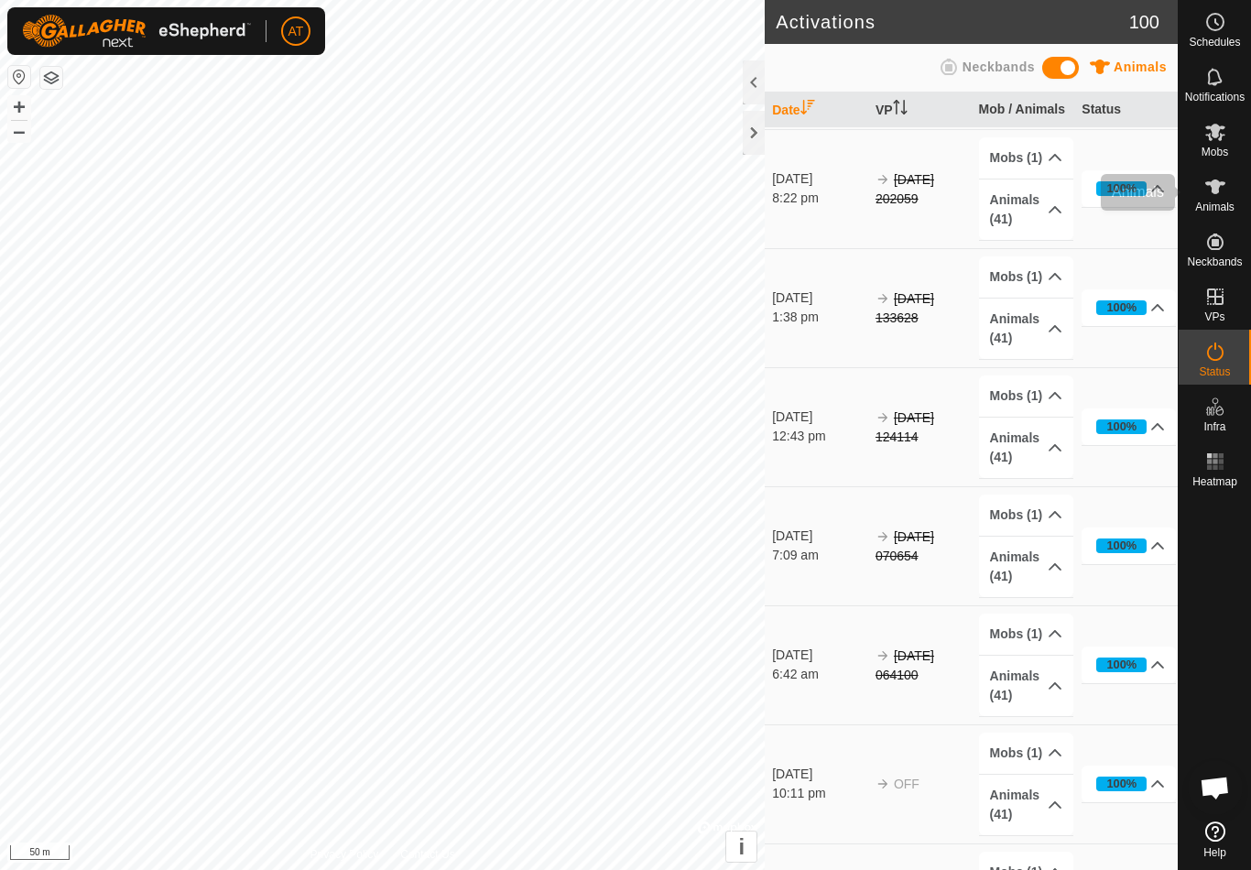
click at [1224, 193] on icon at bounding box center [1215, 187] width 22 height 22
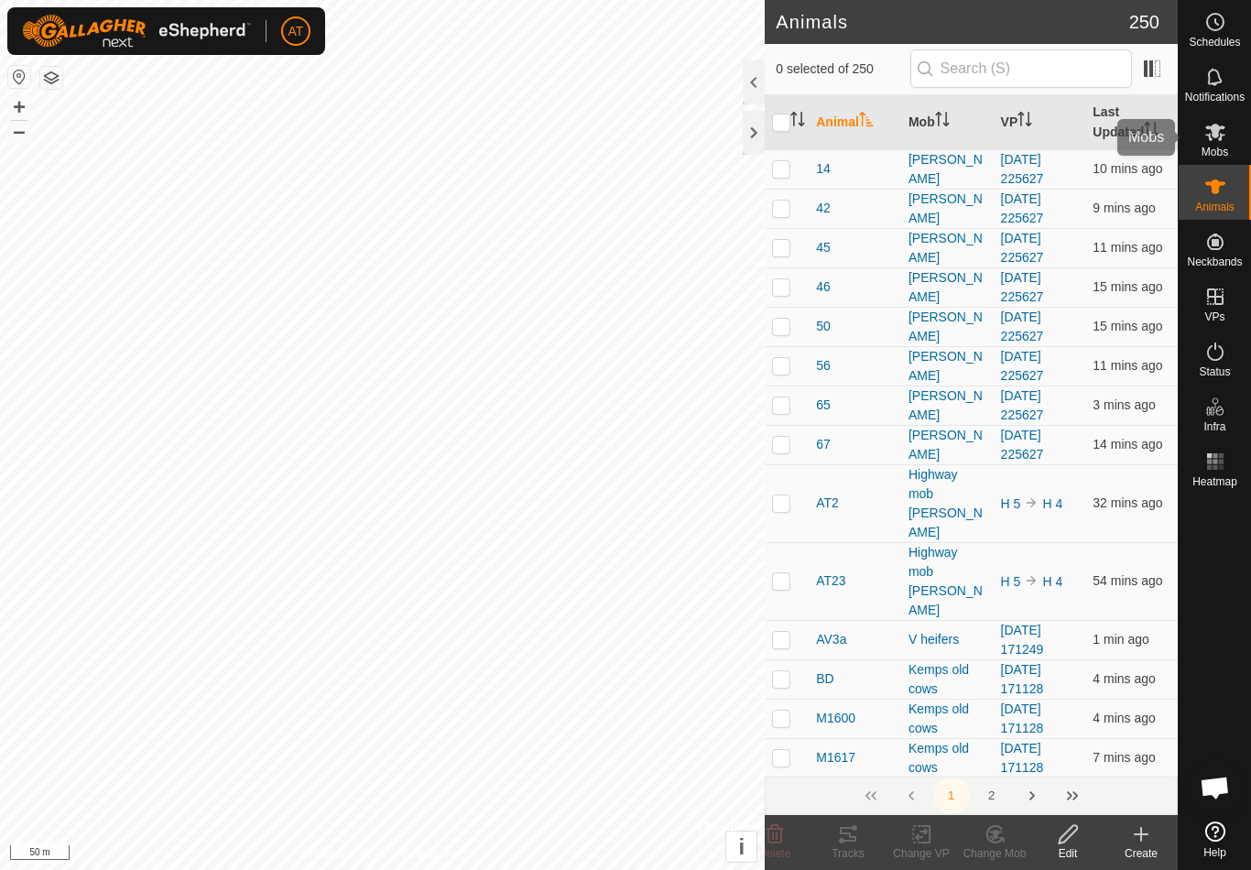
click at [1224, 136] on icon at bounding box center [1215, 132] width 22 height 22
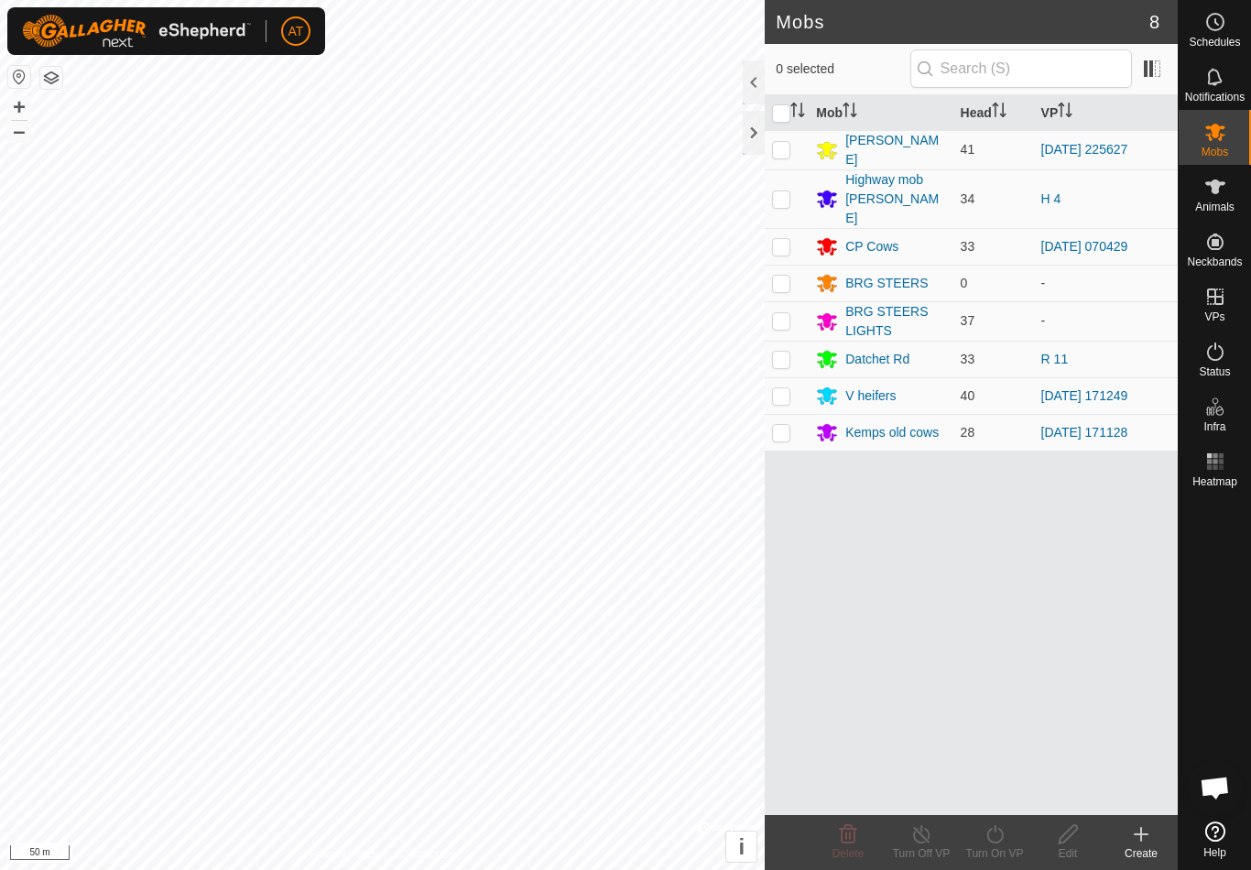
click at [784, 352] on p-checkbox at bounding box center [781, 359] width 18 height 15
checkbox input "true"
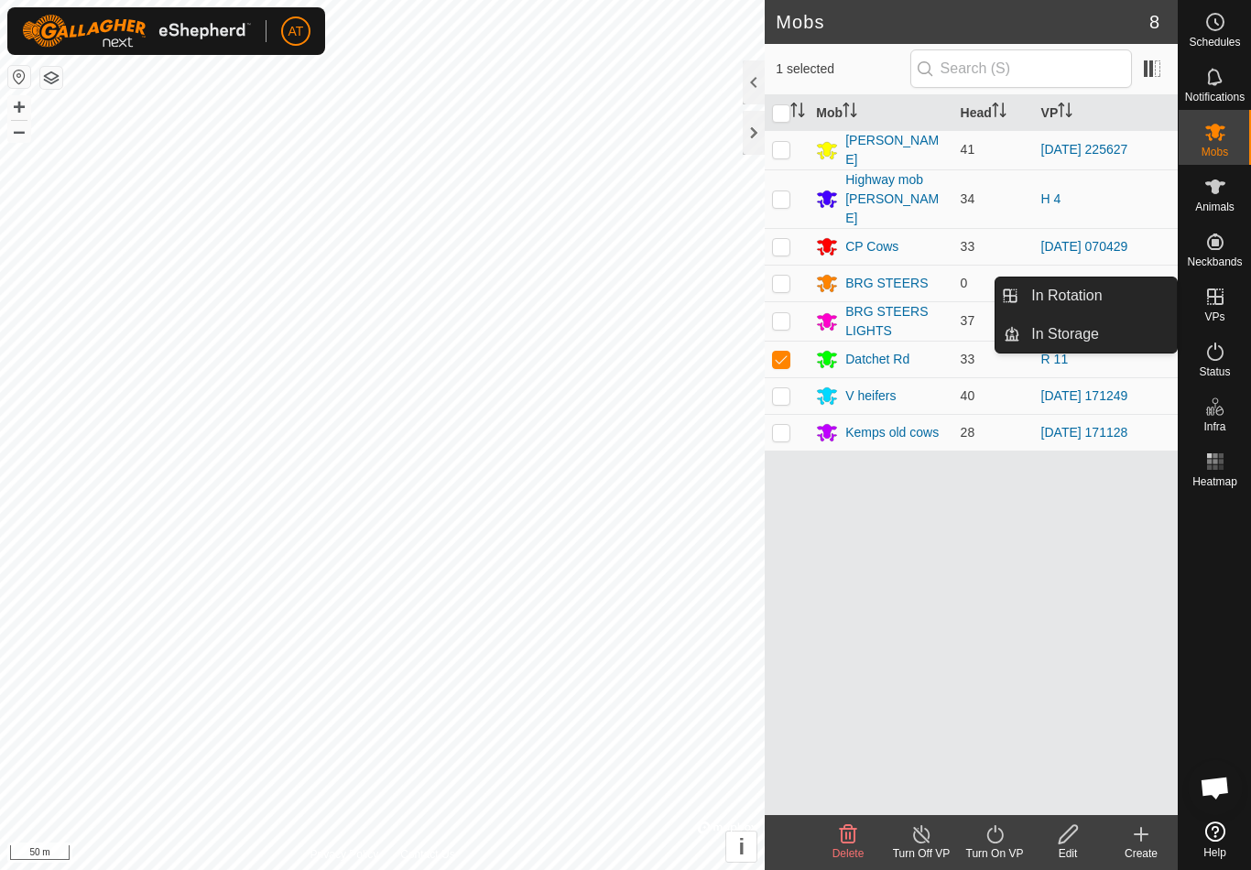
click at [1101, 290] on span "In Rotation" at bounding box center [1066, 296] width 71 height 22
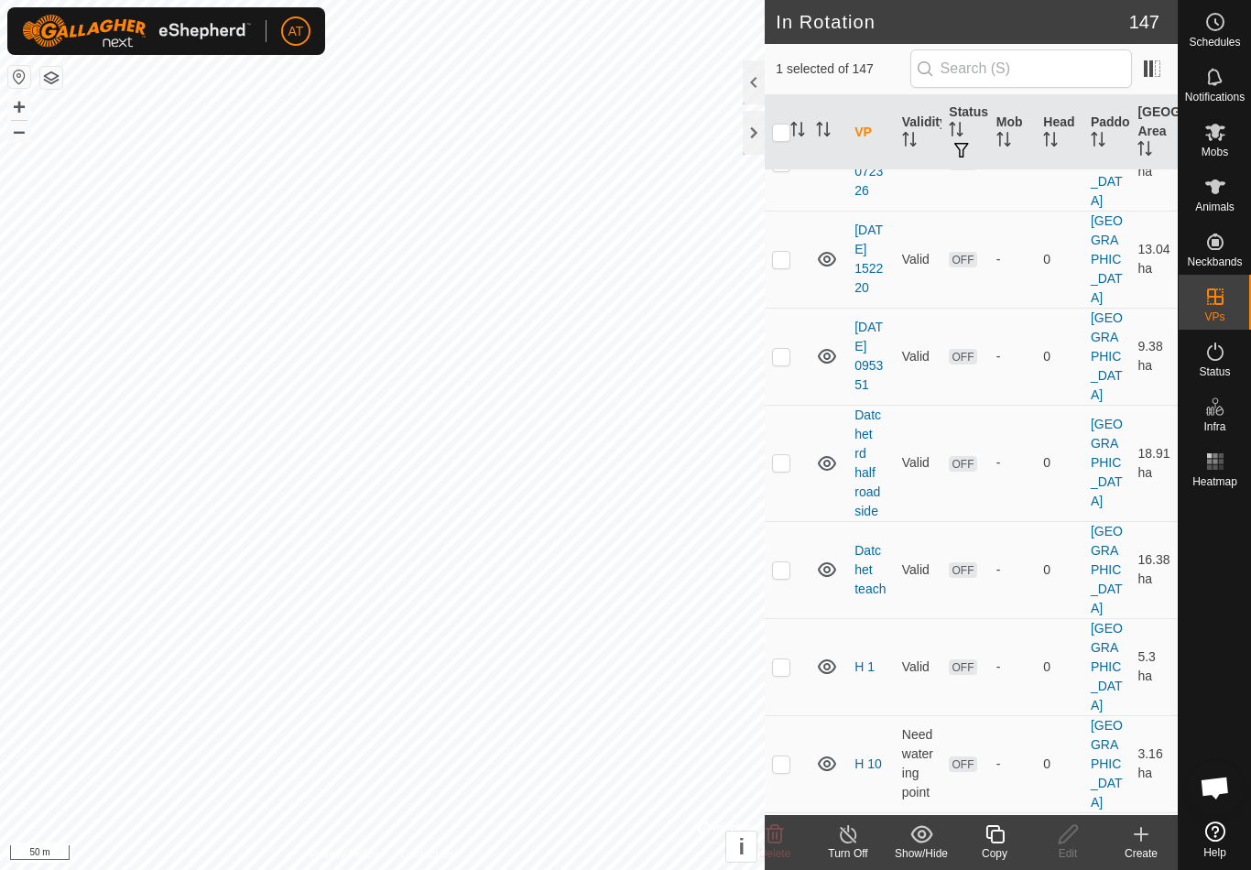
scroll to position [5182, 0]
click at [779, 575] on p-checkbox at bounding box center [781, 573] width 18 height 15
click at [784, 576] on p-checkbox at bounding box center [781, 573] width 18 height 15
checkbox input "false"
click at [787, 473] on p-checkbox at bounding box center [781, 466] width 18 height 15
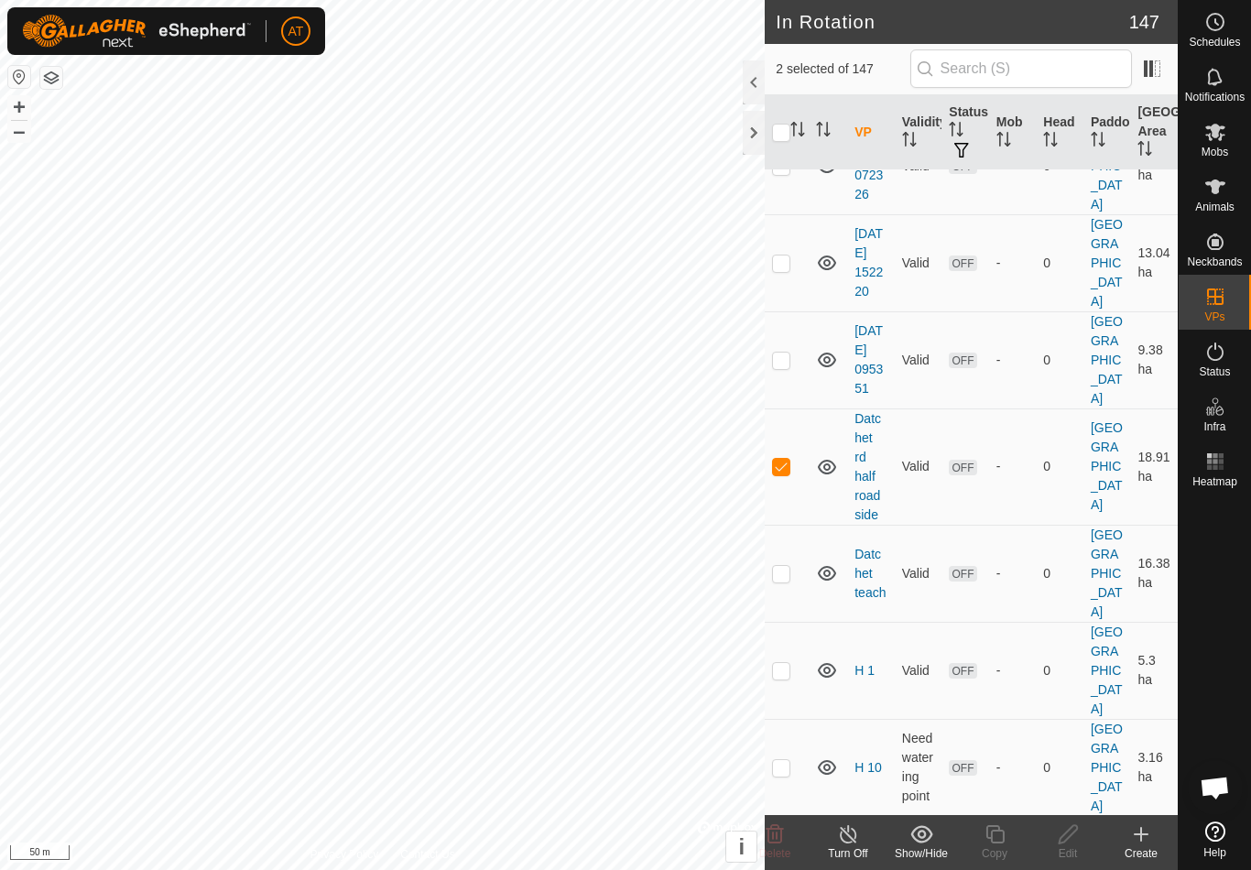
click at [789, 494] on td at bounding box center [787, 466] width 44 height 116
checkbox input "false"
click at [791, 577] on td at bounding box center [787, 573] width 44 height 97
click at [785, 566] on p-checkbox at bounding box center [781, 573] width 18 height 15
checkbox input "false"
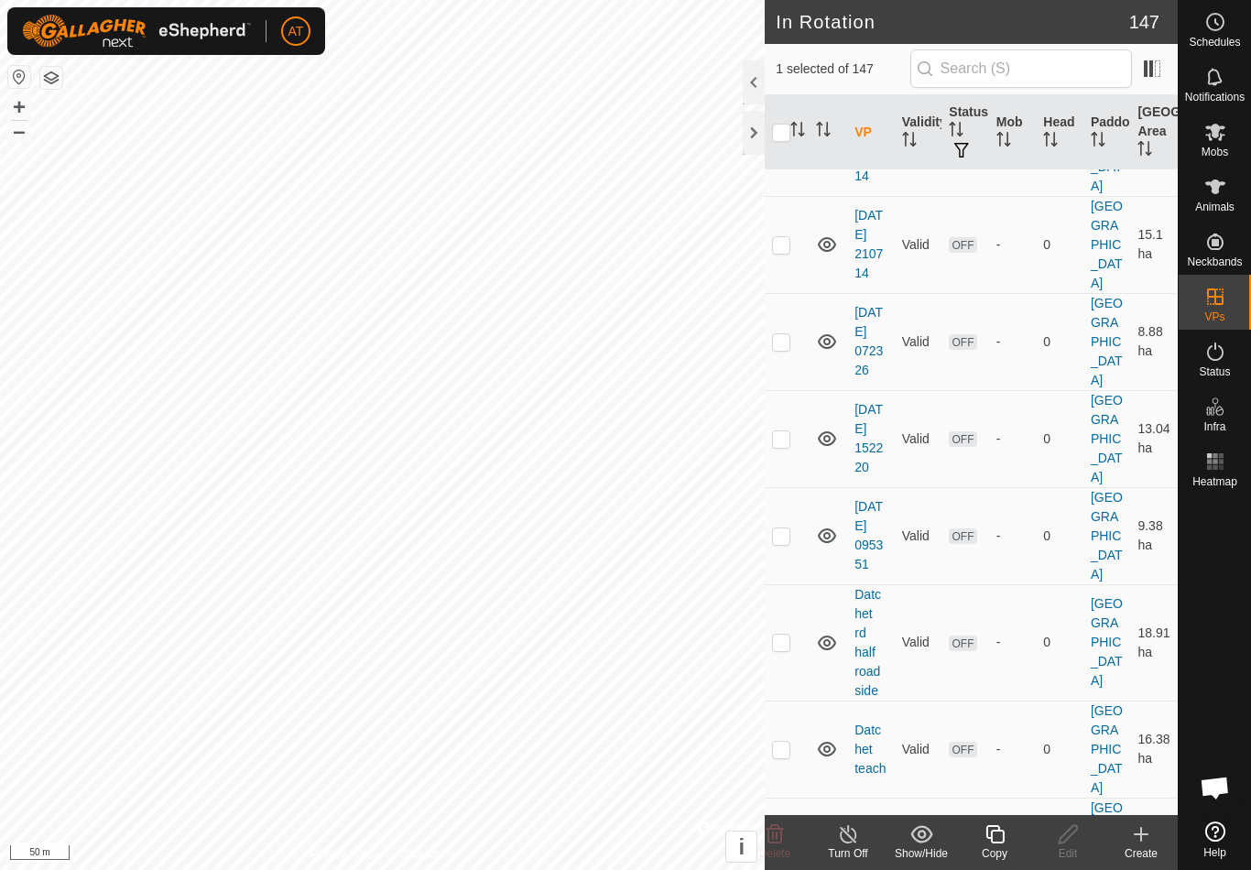
scroll to position [5003, 0]
click at [777, 450] on p-checkbox at bounding box center [781, 442] width 18 height 15
click at [782, 469] on td at bounding box center [787, 442] width 44 height 97
checkbox input "false"
click at [788, 353] on p-checkbox at bounding box center [781, 345] width 18 height 15
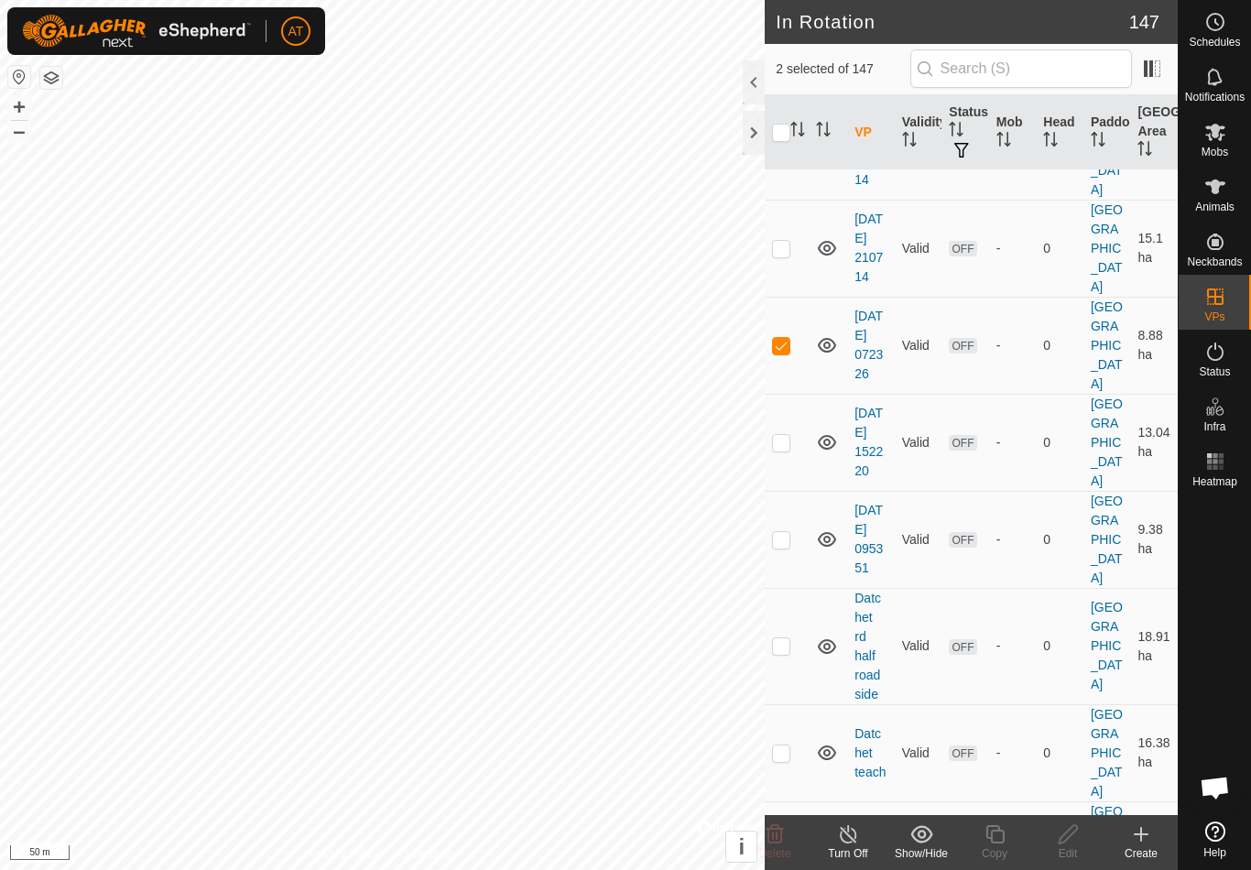
click at [779, 375] on td at bounding box center [787, 345] width 44 height 97
checkbox input "false"
click at [782, 255] on p-checkbox at bounding box center [781, 248] width 18 height 15
click at [777, 277] on td at bounding box center [787, 248] width 44 height 97
checkbox input "false"
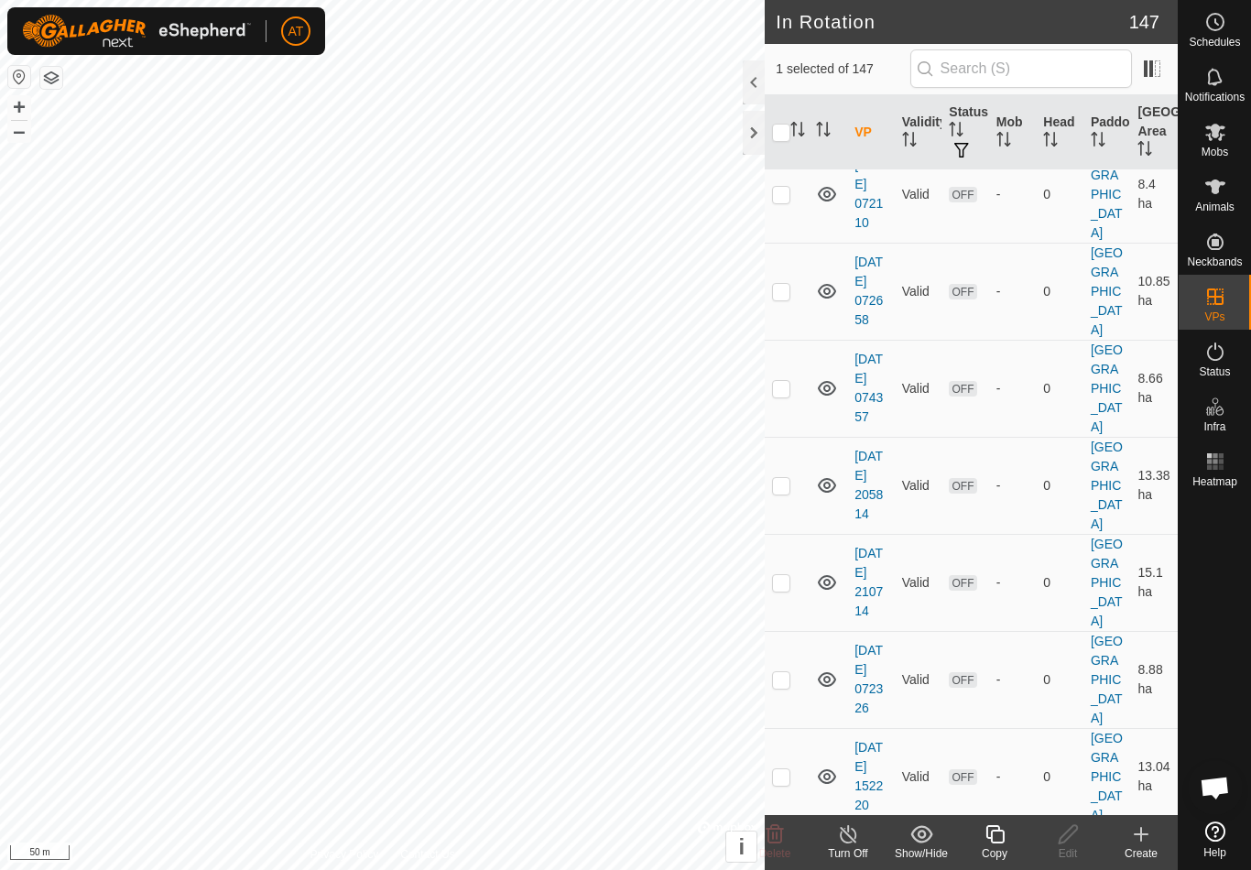
scroll to position [4670, 0]
click at [784, 491] on p-checkbox at bounding box center [781, 483] width 18 height 15
click at [789, 512] on td at bounding box center [787, 483] width 44 height 97
checkbox input "false"
click at [777, 297] on p-checkbox at bounding box center [781, 289] width 18 height 15
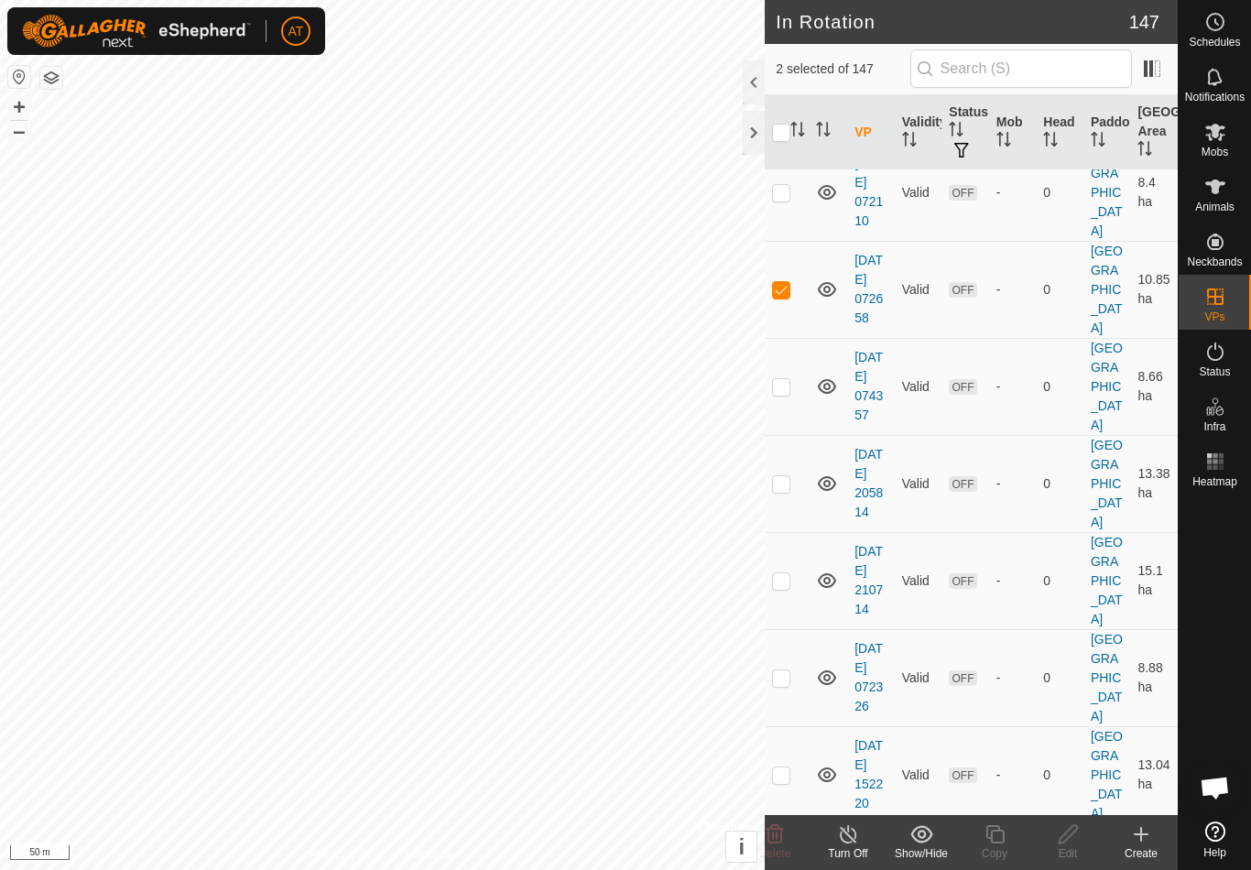
click at [784, 320] on td at bounding box center [787, 289] width 44 height 97
checkbox input "false"
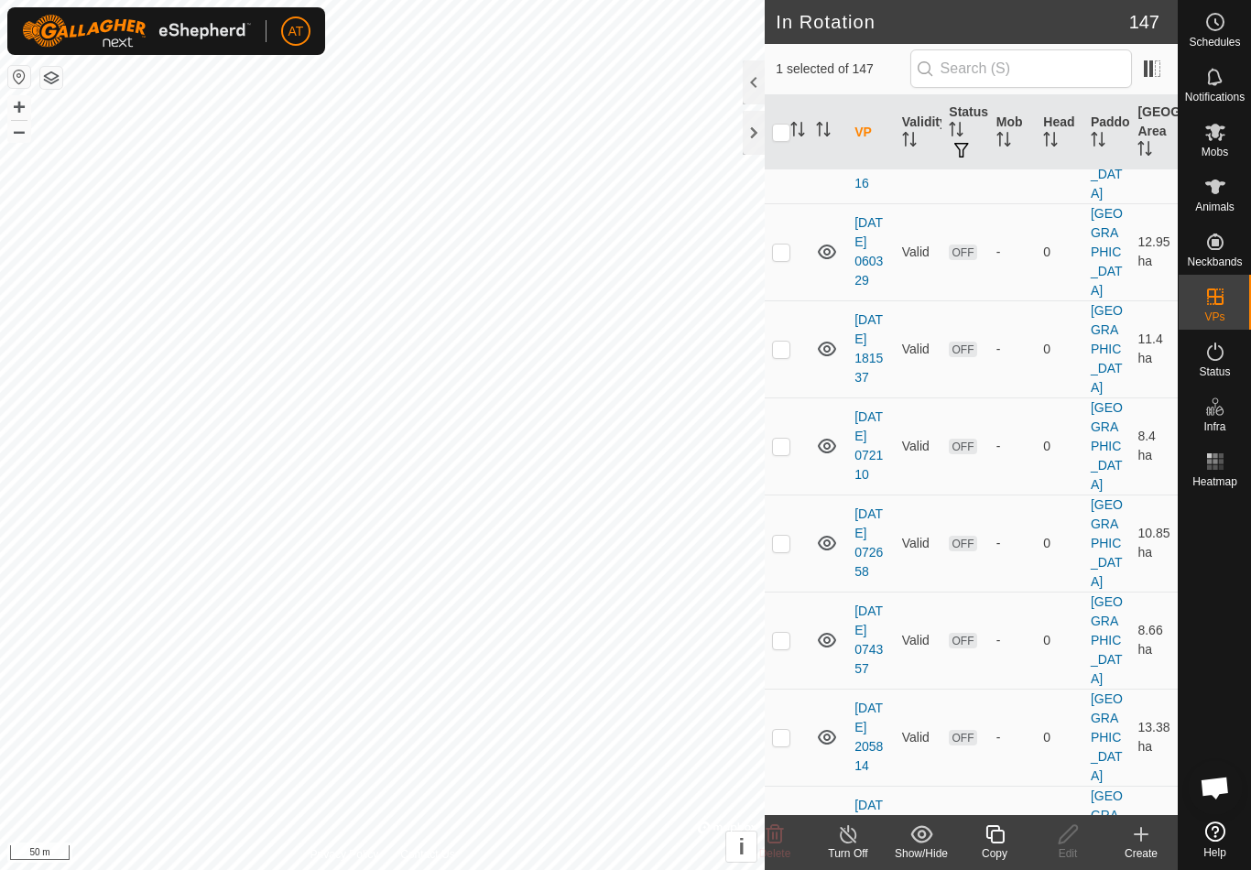
scroll to position [4418, 0]
click at [788, 451] on p-checkbox at bounding box center [781, 444] width 18 height 15
click at [779, 471] on td at bounding box center [787, 444] width 44 height 97
click at [781, 451] on p-checkbox at bounding box center [781, 444] width 18 height 15
click at [783, 451] on p-checkbox at bounding box center [781, 444] width 18 height 15
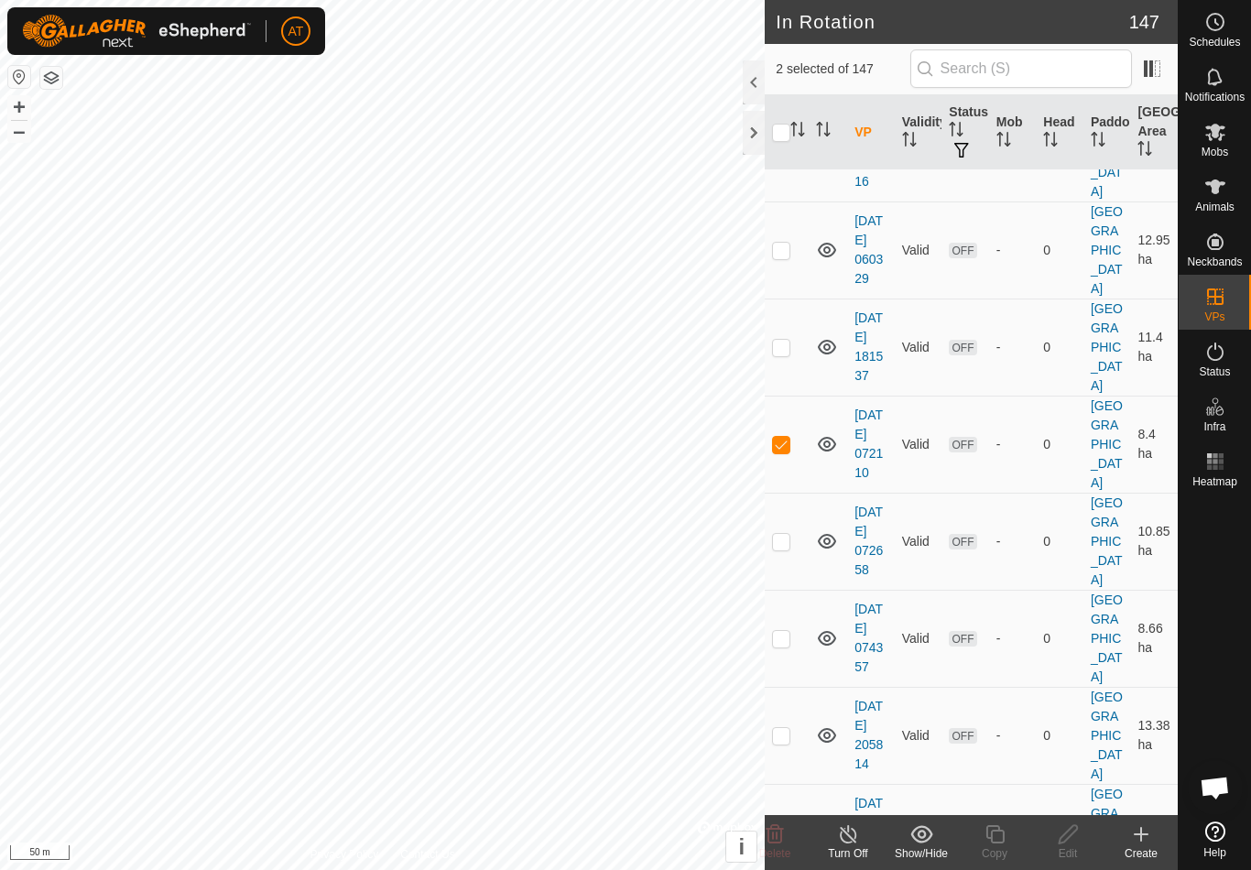
checkbox input "false"
click at [786, 354] on p-checkbox at bounding box center [781, 347] width 18 height 15
click at [780, 378] on td at bounding box center [787, 347] width 44 height 97
checkbox input "false"
click at [783, 257] on p-checkbox at bounding box center [781, 250] width 18 height 15
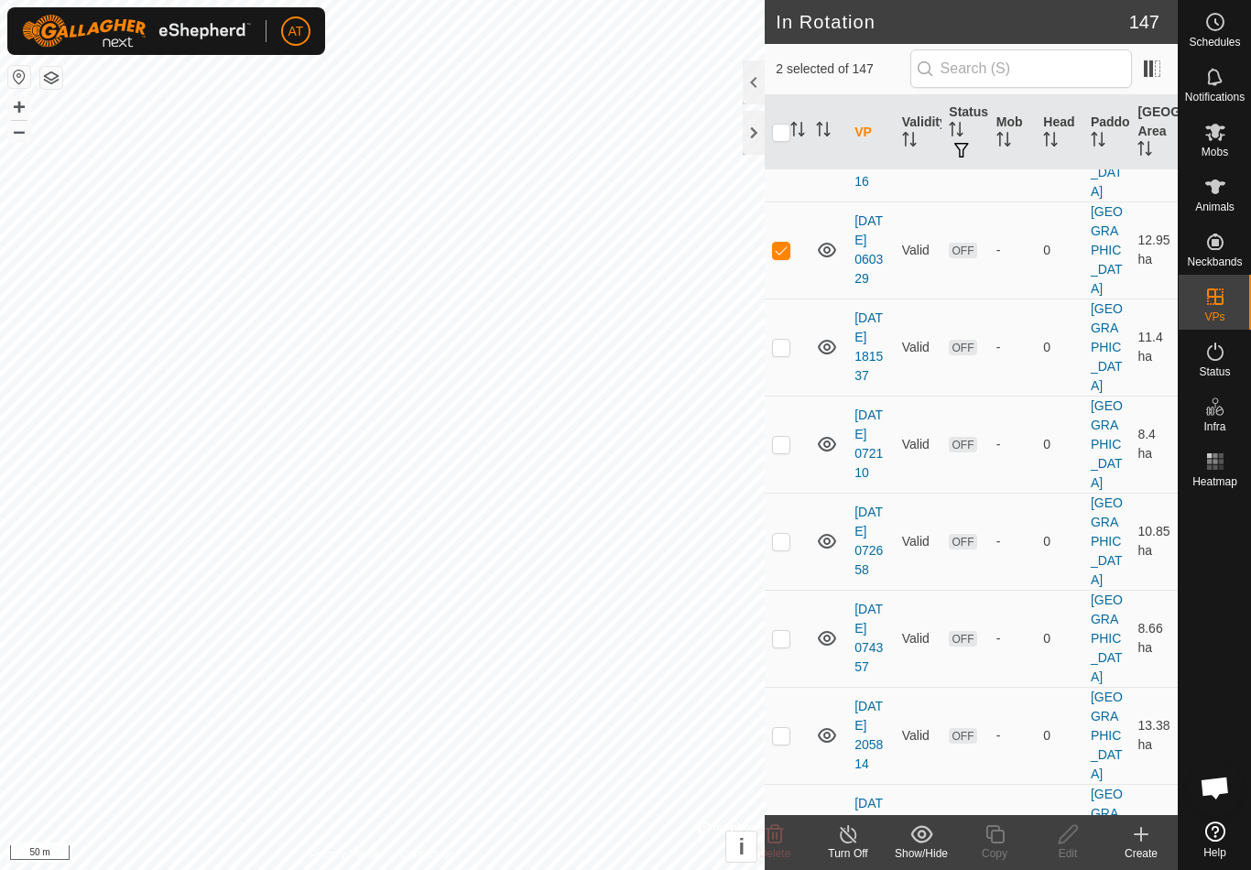
click at [777, 277] on td at bounding box center [787, 249] width 44 height 97
checkbox input "false"
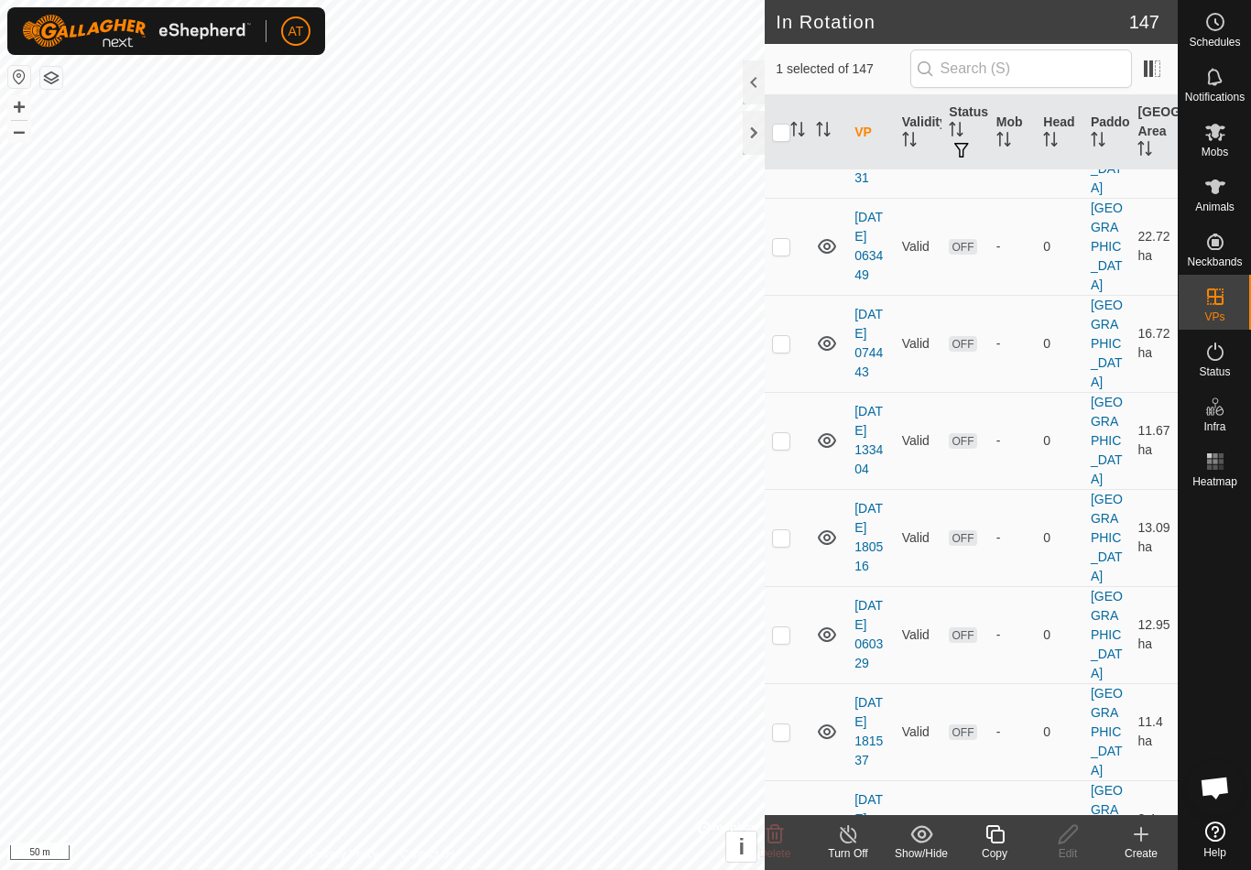
scroll to position [4037, 0]
click at [778, 541] on p-checkbox at bounding box center [781, 534] width 18 height 15
click at [790, 541] on p-checkbox at bounding box center [781, 534] width 18 height 15
checkbox input "false"
click at [782, 444] on p-checkbox at bounding box center [781, 436] width 18 height 15
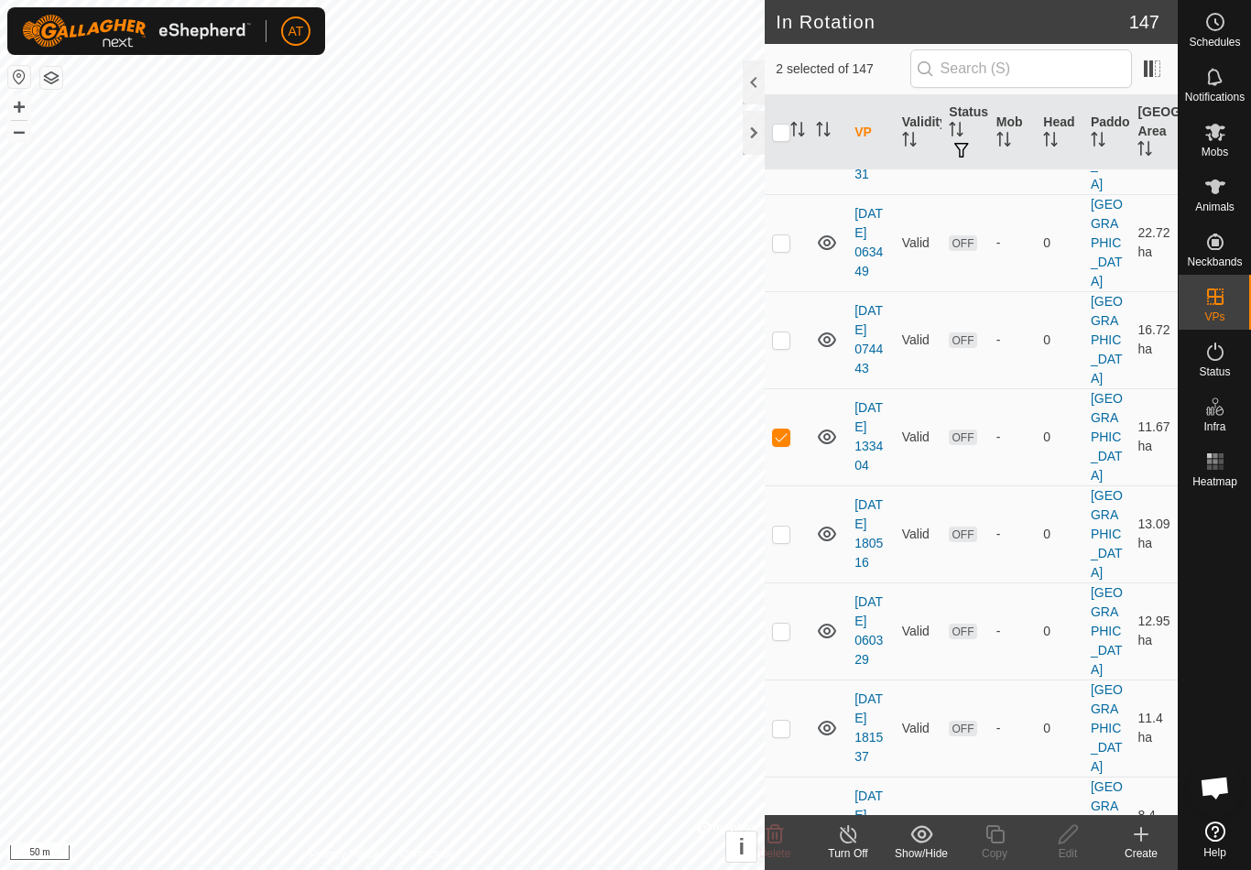
click at [783, 444] on p-checkbox at bounding box center [781, 436] width 18 height 15
checkbox input "false"
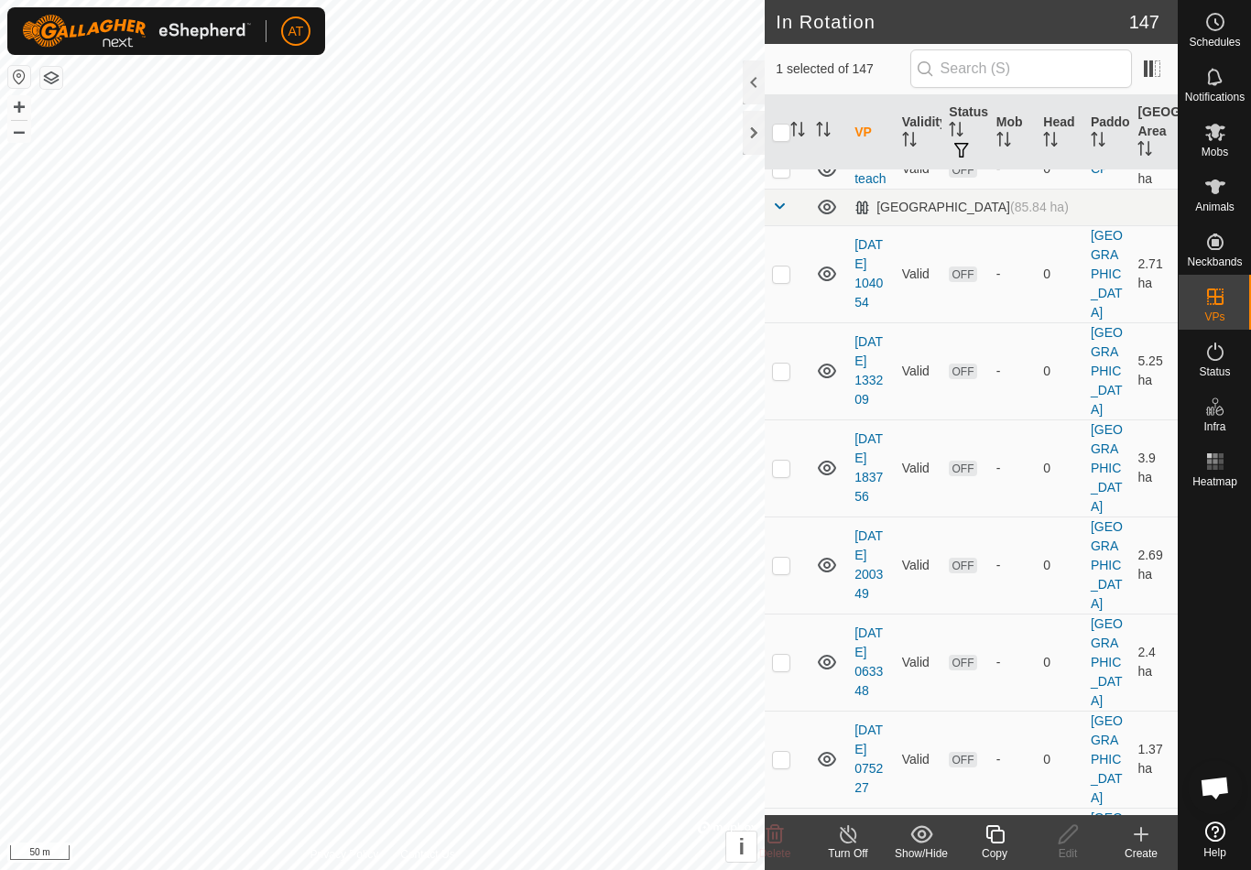
scroll to position [2413, 0]
click at [782, 304] on td at bounding box center [787, 275] width 44 height 97
click at [791, 297] on td at bounding box center [787, 275] width 44 height 97
checkbox input "false"
click at [787, 380] on p-checkbox at bounding box center [781, 372] width 18 height 15
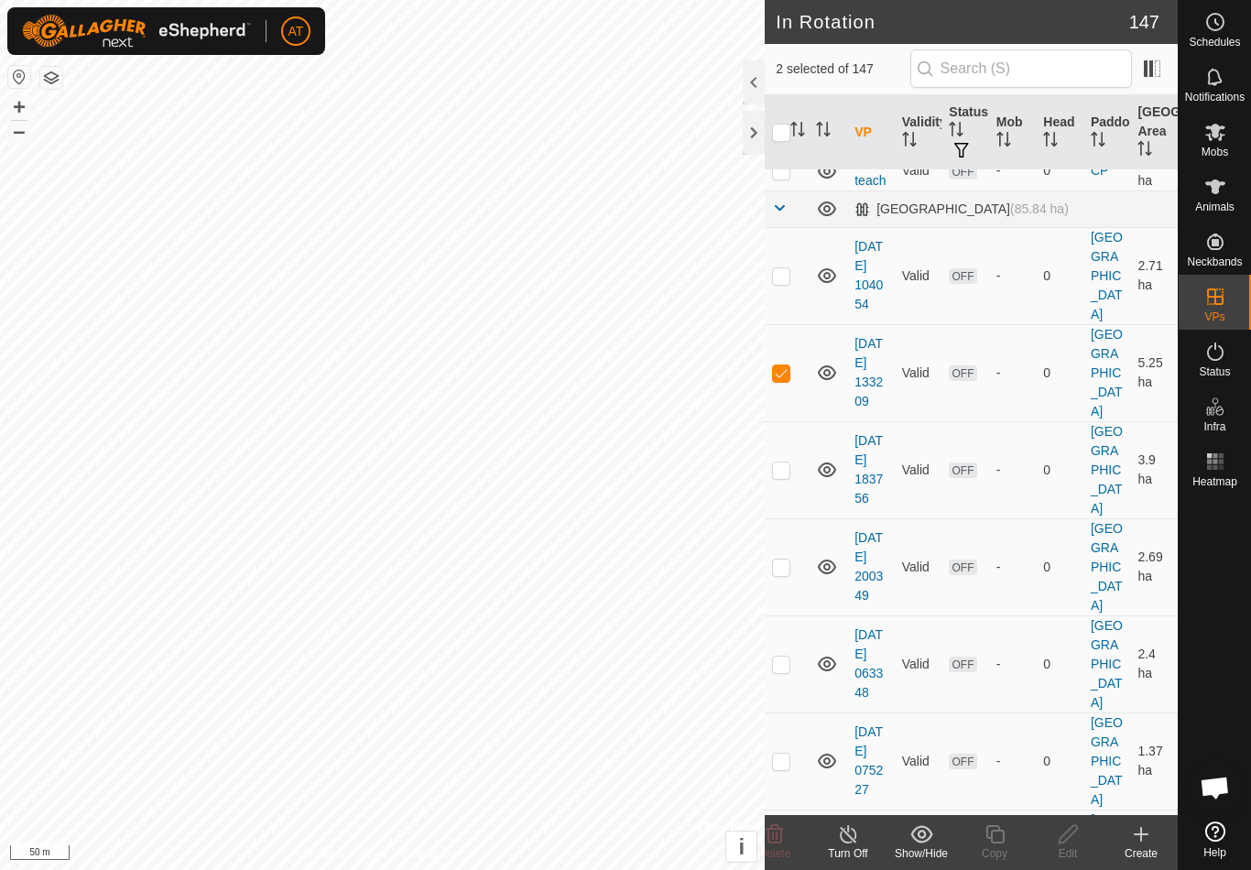
click at [789, 380] on td at bounding box center [787, 372] width 44 height 97
checkbox input "false"
click at [799, 481] on td at bounding box center [787, 469] width 44 height 97
click at [776, 477] on p-checkbox at bounding box center [781, 469] width 18 height 15
checkbox input "false"
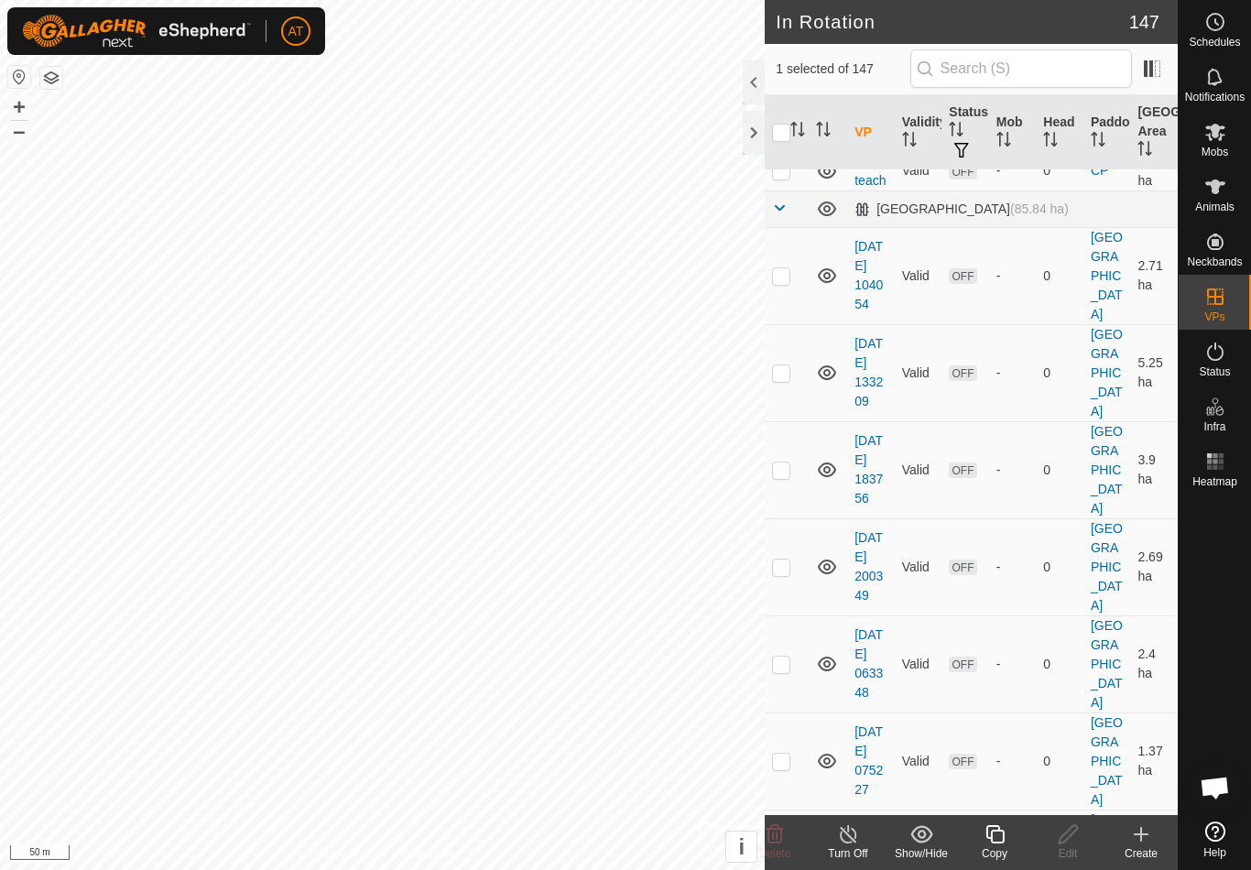
click at [784, 574] on p-checkbox at bounding box center [781, 566] width 18 height 15
checkbox input "true"
click at [783, 671] on p-checkbox at bounding box center [781, 664] width 18 height 15
checkbox input "true"
click at [780, 574] on p-checkbox at bounding box center [781, 566] width 18 height 15
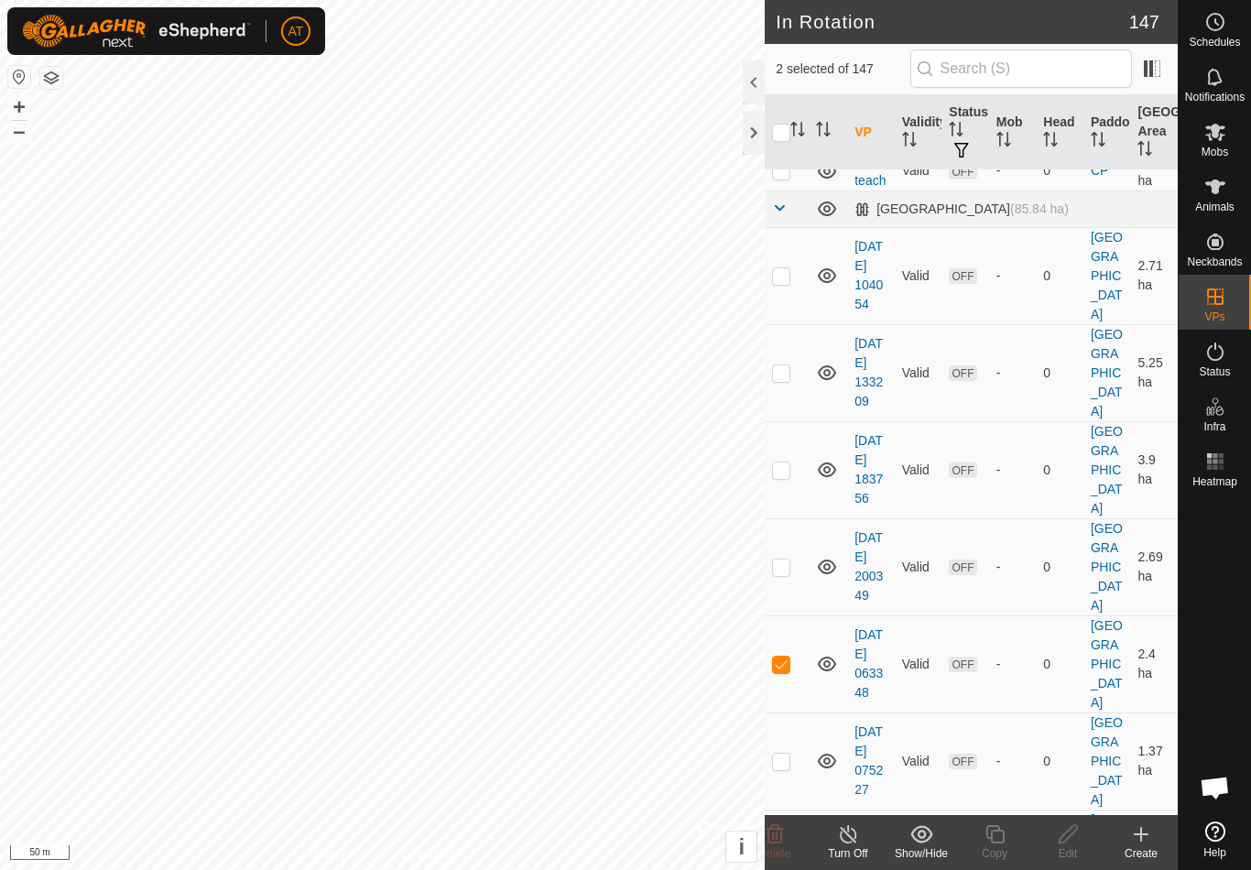
checkbox input "false"
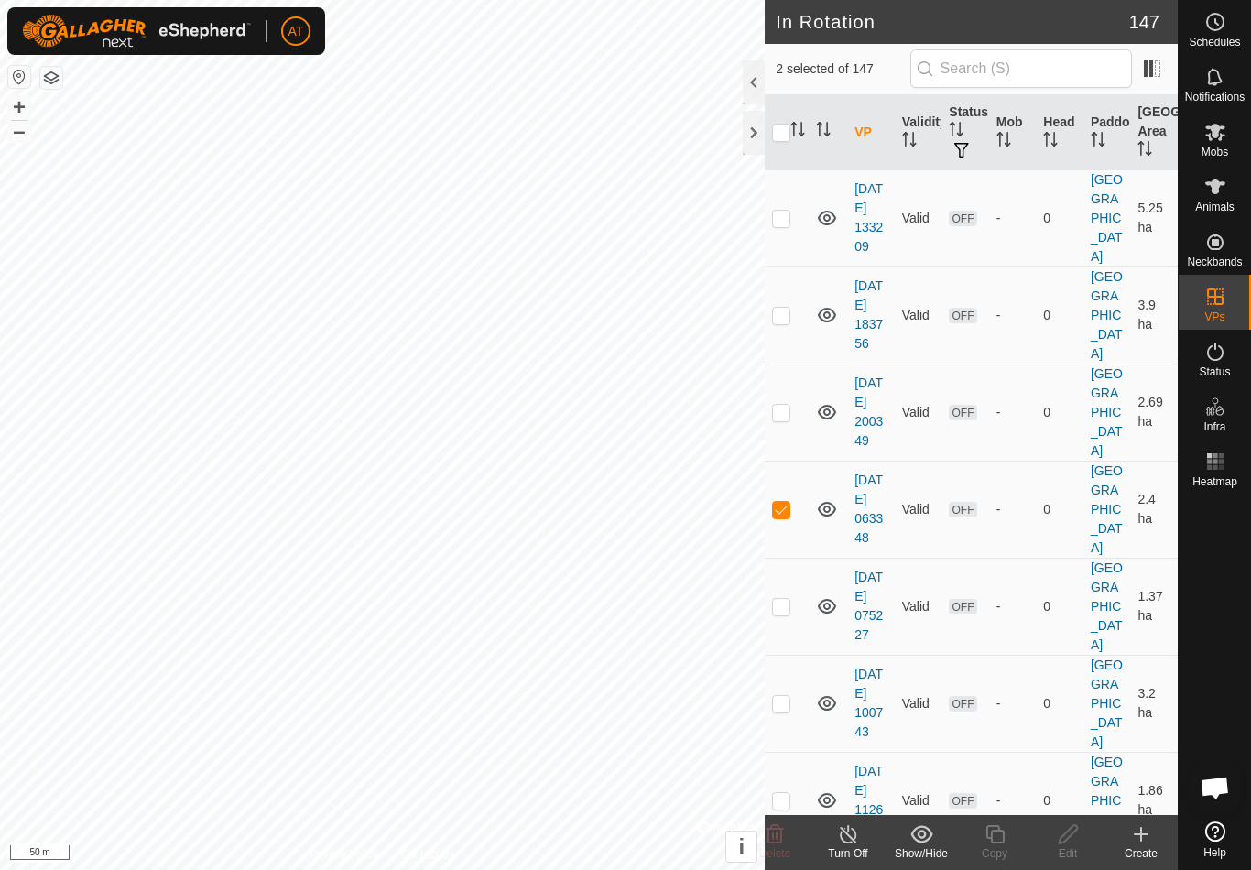
scroll to position [2567, 0]
click at [777, 614] on p-checkbox at bounding box center [781, 607] width 18 height 15
click at [796, 625] on td at bounding box center [787, 607] width 44 height 97
click at [785, 614] on p-checkbox at bounding box center [781, 607] width 18 height 15
click at [784, 614] on p-checkbox at bounding box center [781, 607] width 18 height 15
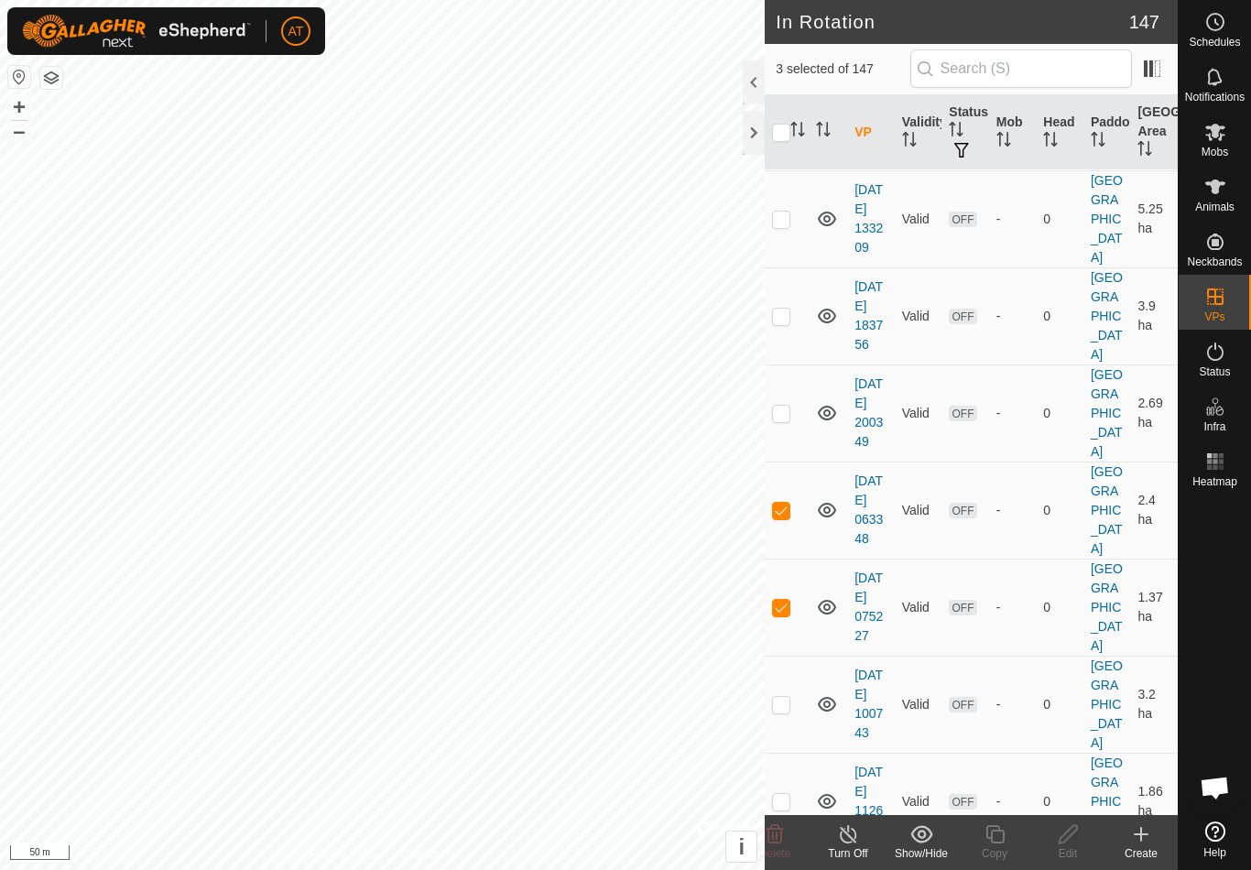
checkbox input "false"
click at [782, 517] on p-checkbox at bounding box center [781, 510] width 18 height 15
checkbox input "false"
click at [786, 712] on p-checkbox at bounding box center [781, 704] width 18 height 15
click at [787, 712] on p-checkbox at bounding box center [781, 704] width 18 height 15
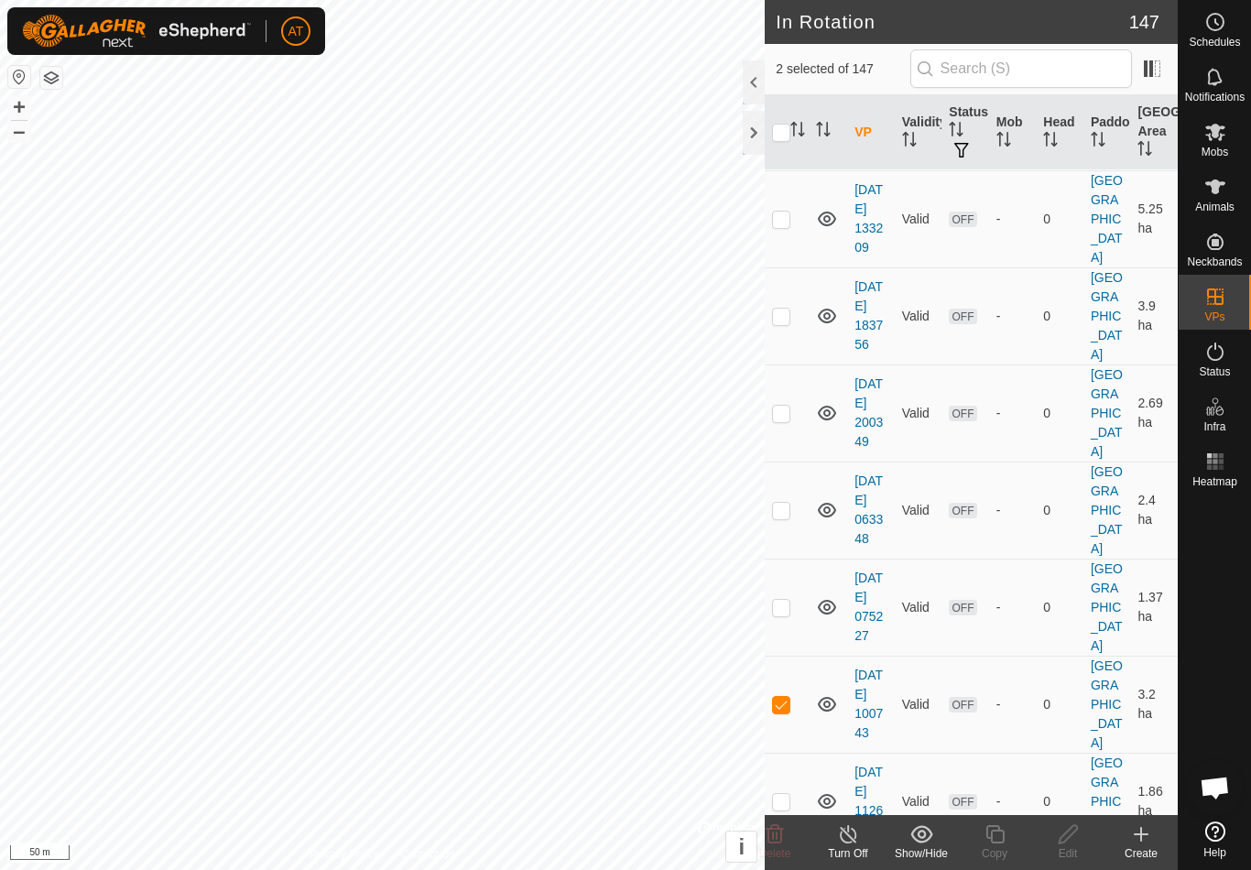
checkbox input "false"
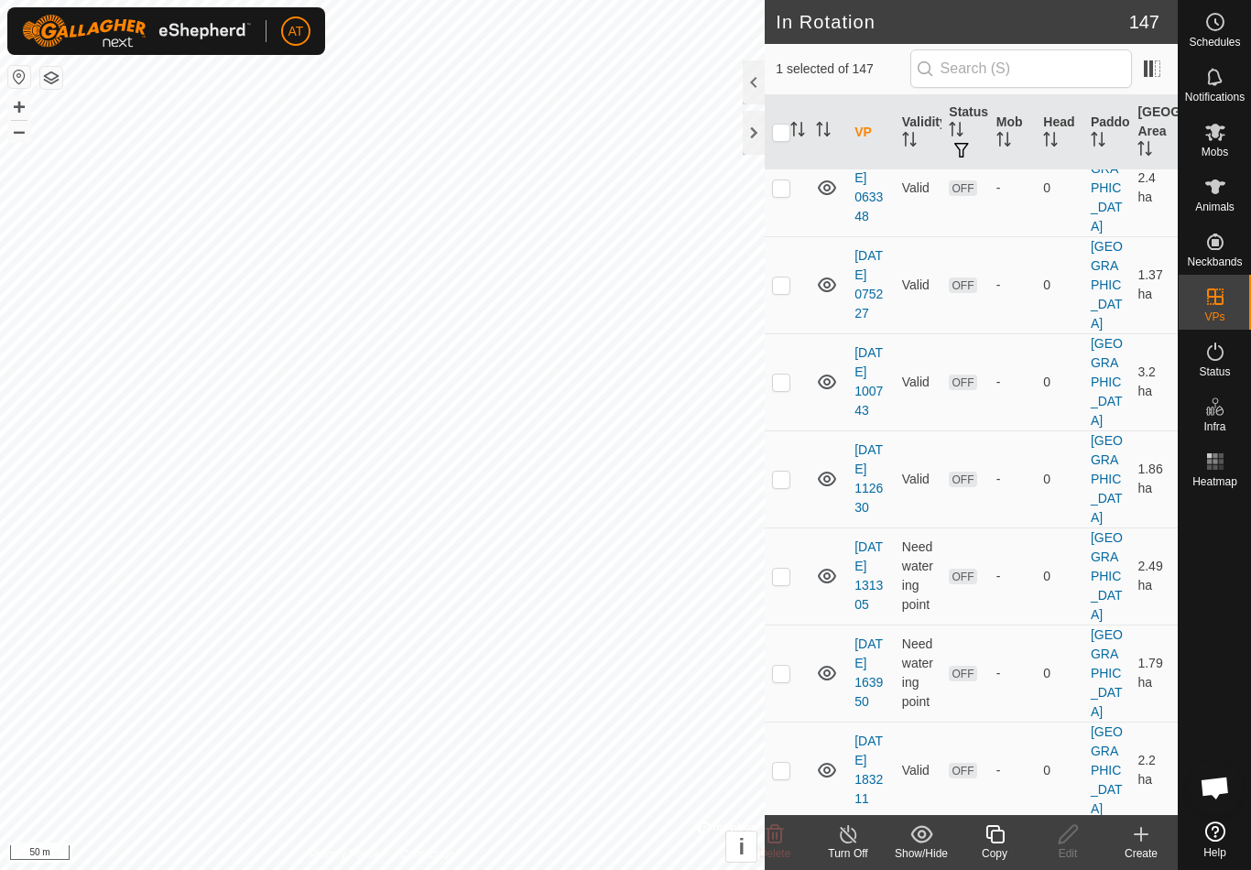
scroll to position [2886, 0]
click at [785, 509] on td at bounding box center [787, 481] width 44 height 97
click at [767, 505] on td at bounding box center [787, 481] width 44 height 97
checkbox input "false"
click at [800, 596] on td at bounding box center [787, 578] width 44 height 97
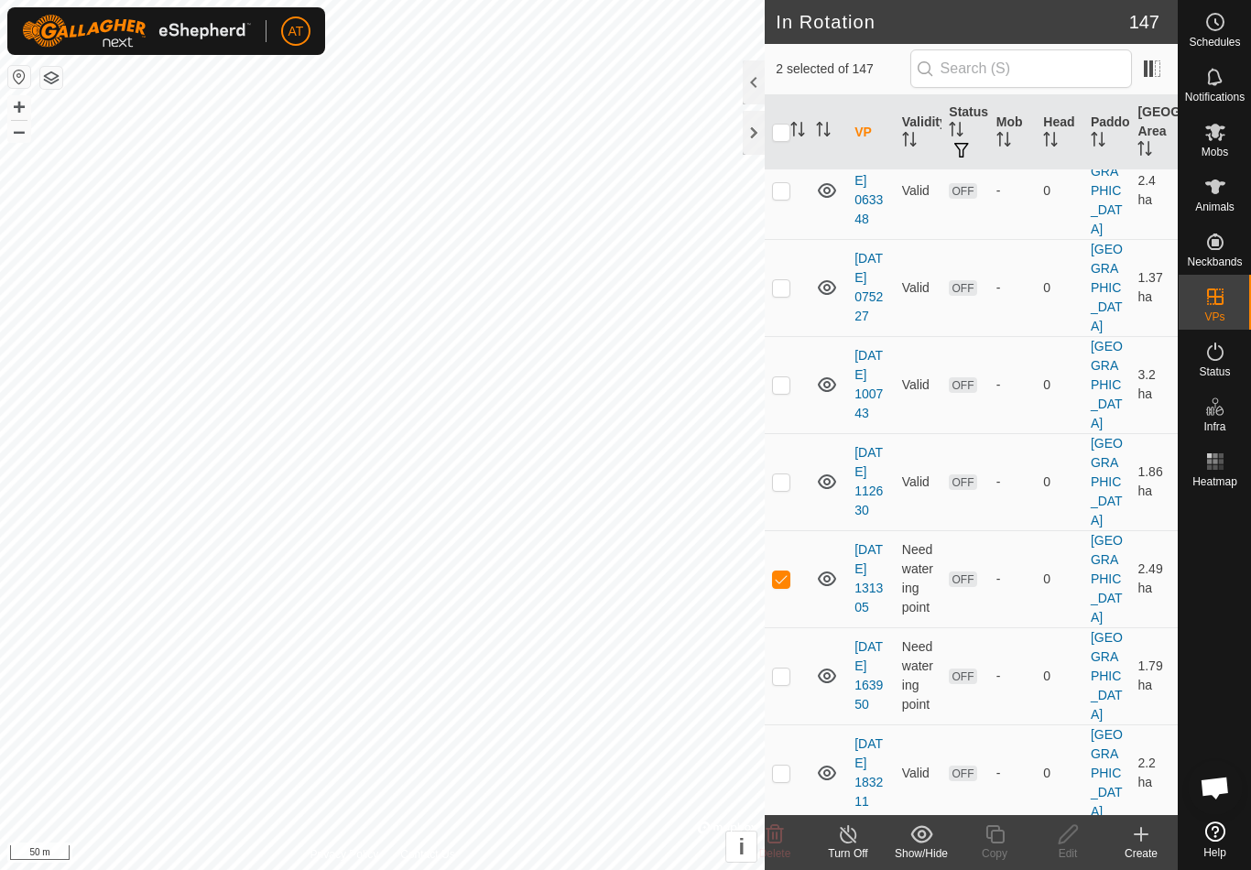
click at [799, 601] on td at bounding box center [787, 578] width 44 height 97
checkbox input "false"
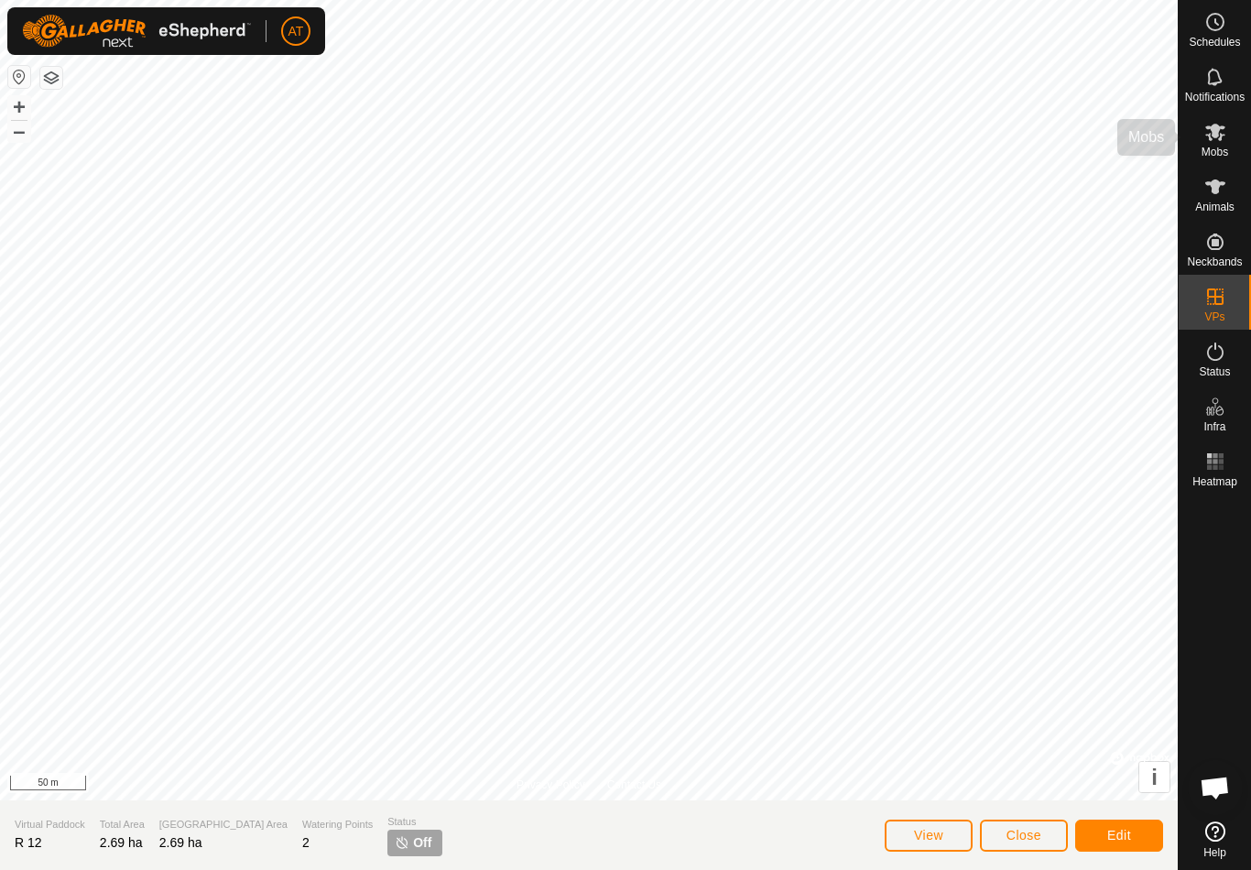
click at [1215, 147] on span "Mobs" at bounding box center [1214, 152] width 27 height 11
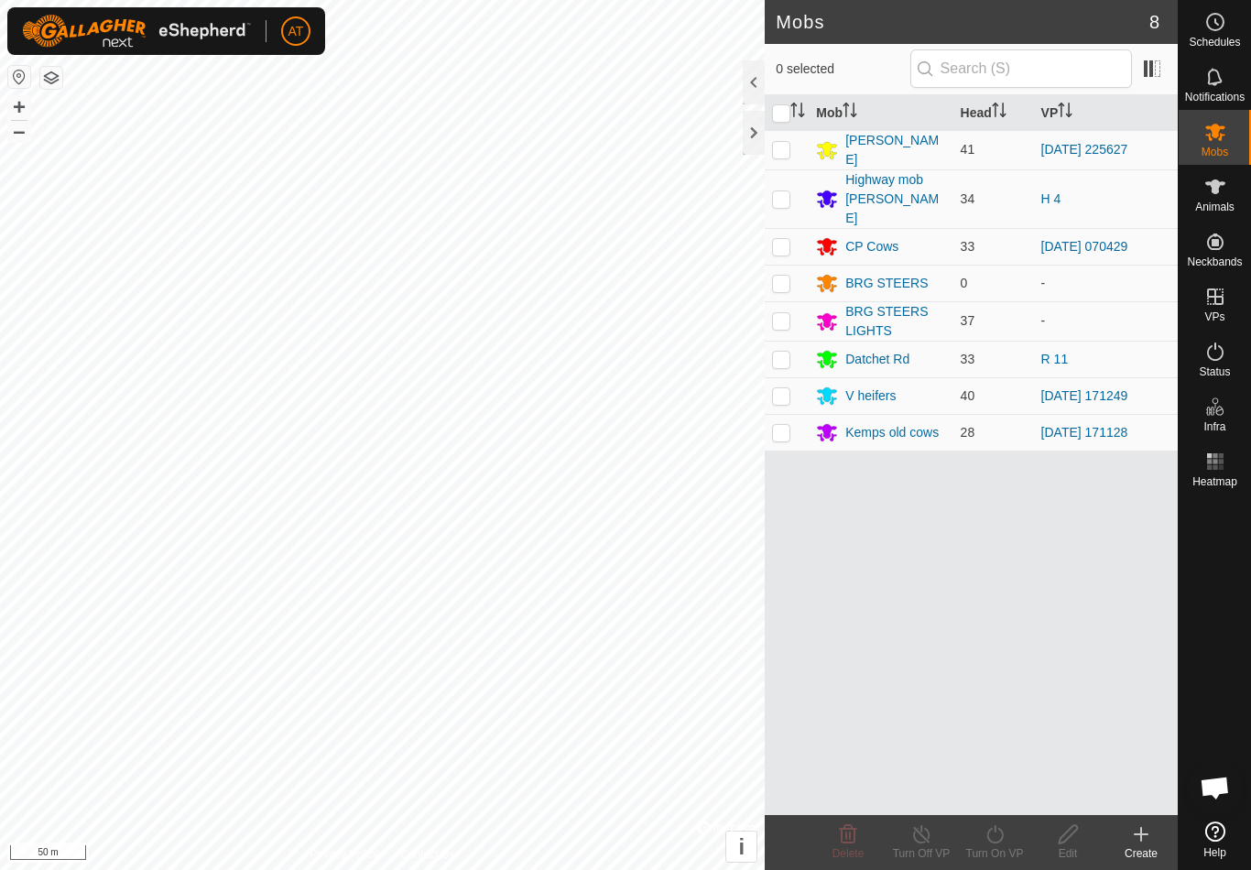
click at [784, 352] on p-checkbox at bounding box center [781, 359] width 18 height 15
checkbox input "true"
click at [1004, 833] on icon at bounding box center [994, 834] width 23 height 22
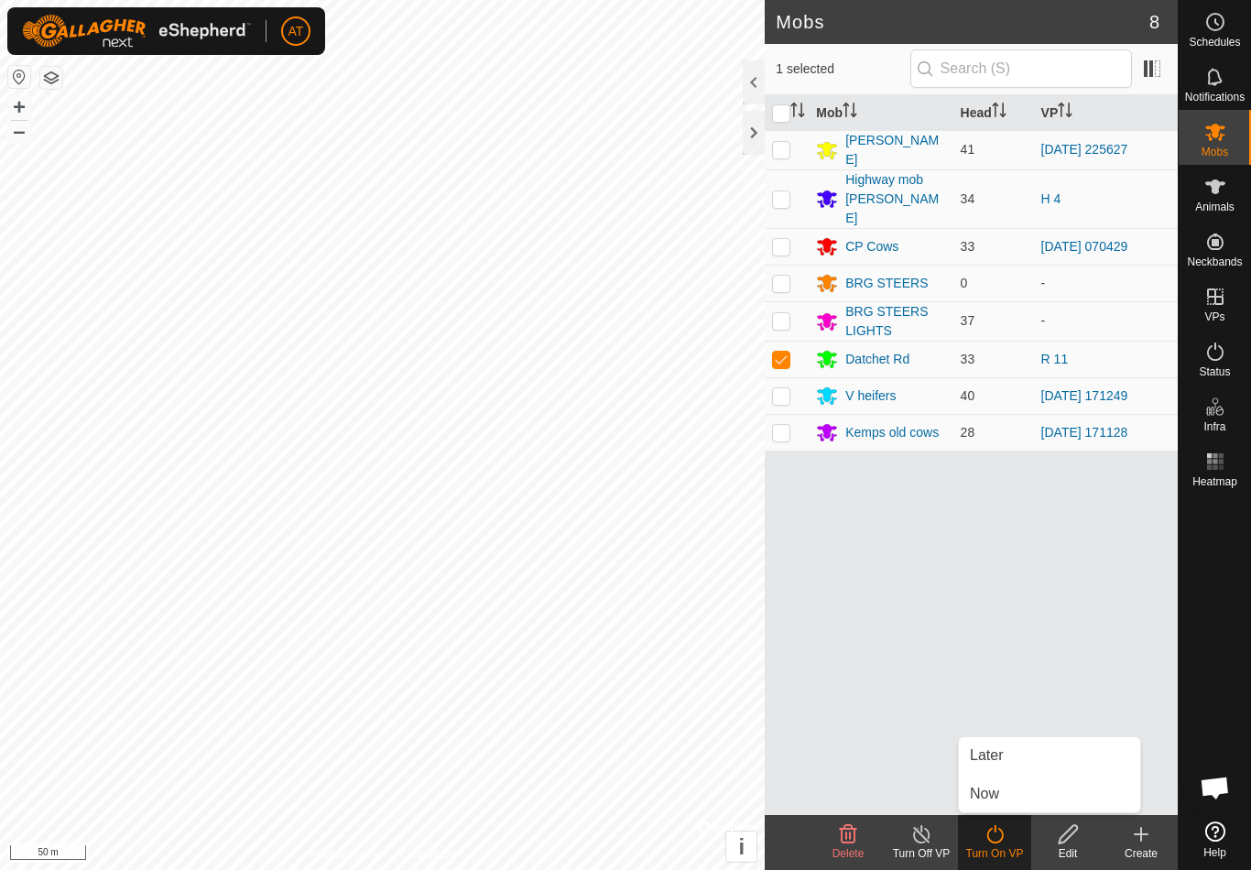
click at [998, 797] on span "Now" at bounding box center [984, 794] width 29 height 22
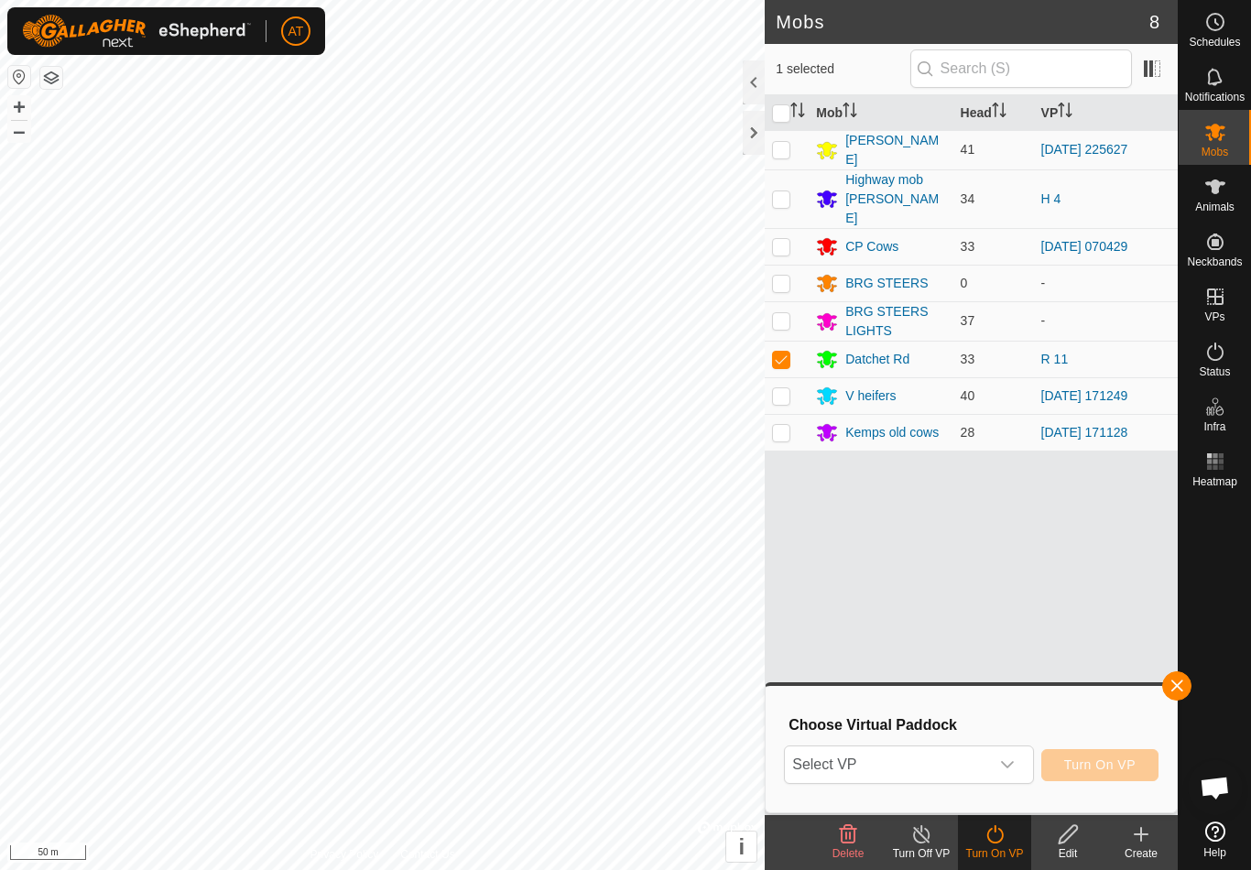
click at [878, 766] on span "Select VP" at bounding box center [886, 764] width 203 height 37
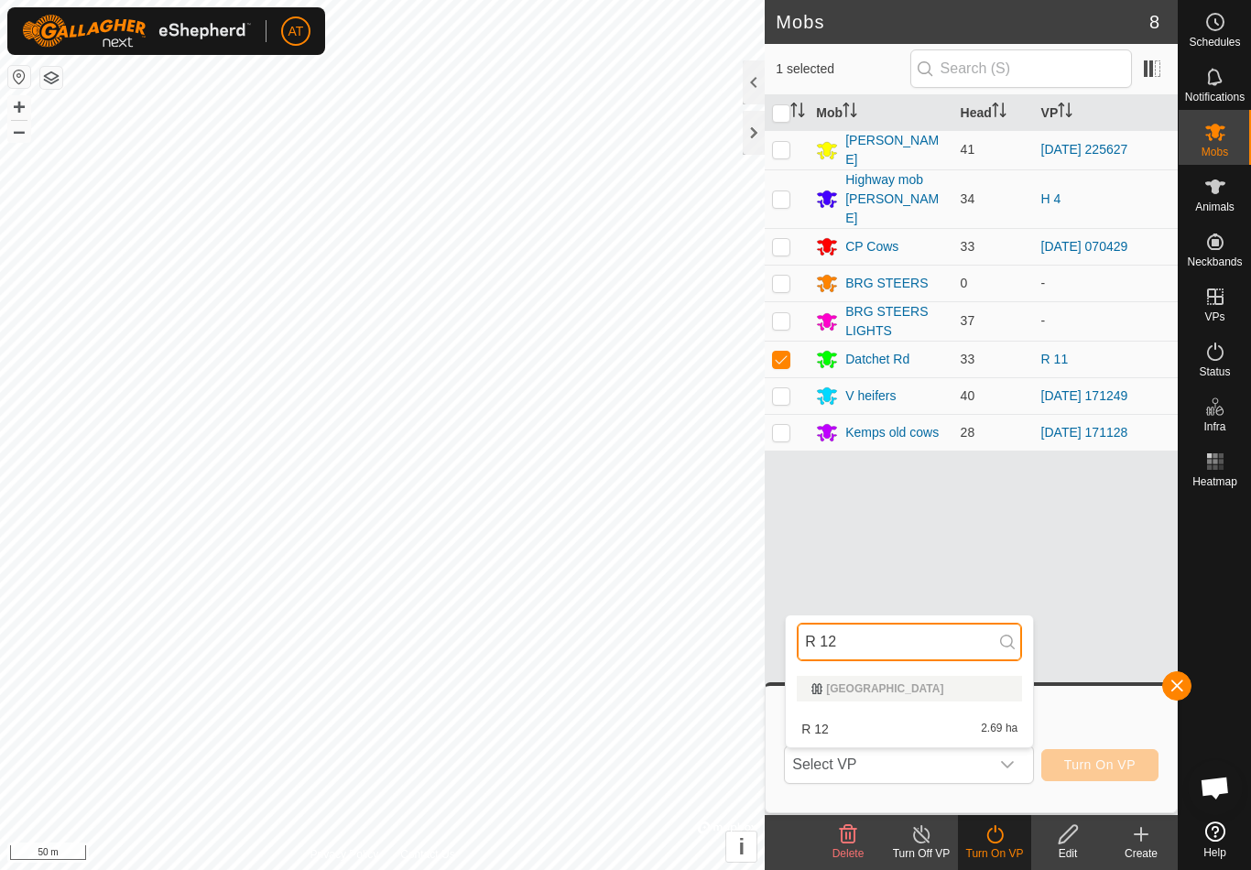
type input "R 12"
click at [823, 723] on span "R 12" at bounding box center [814, 728] width 27 height 13
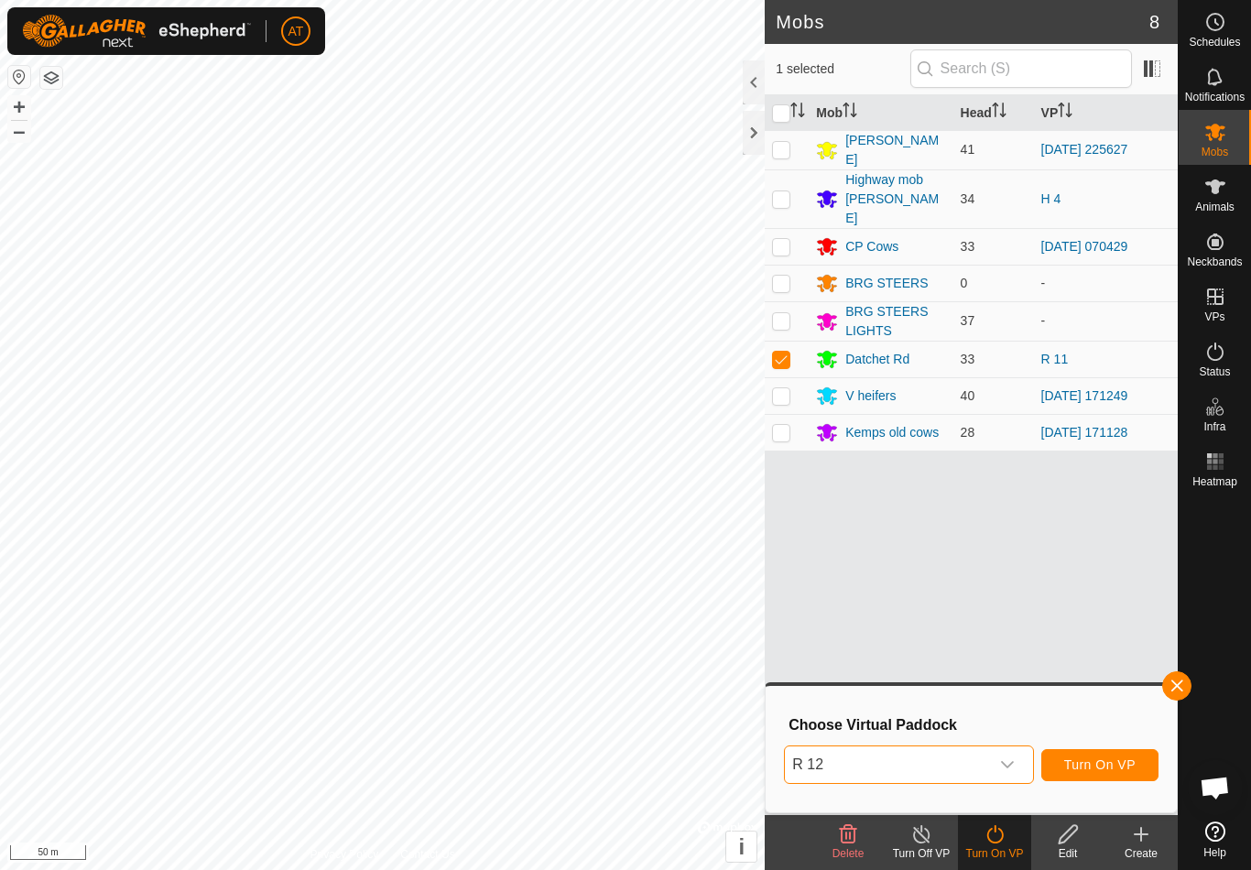
click at [1098, 767] on span "Turn On VP" at bounding box center [1099, 764] width 71 height 15
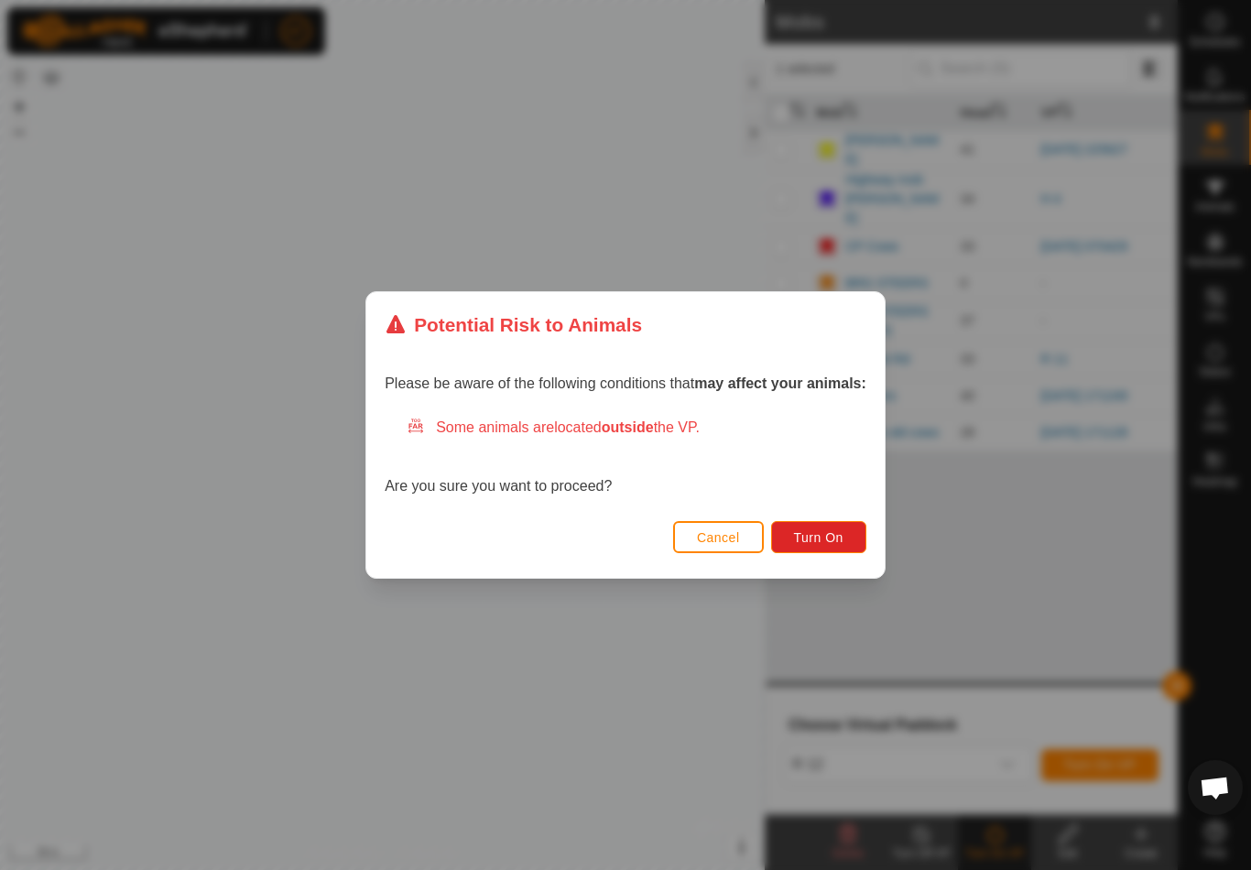
click at [830, 525] on button "Turn On" at bounding box center [818, 537] width 95 height 32
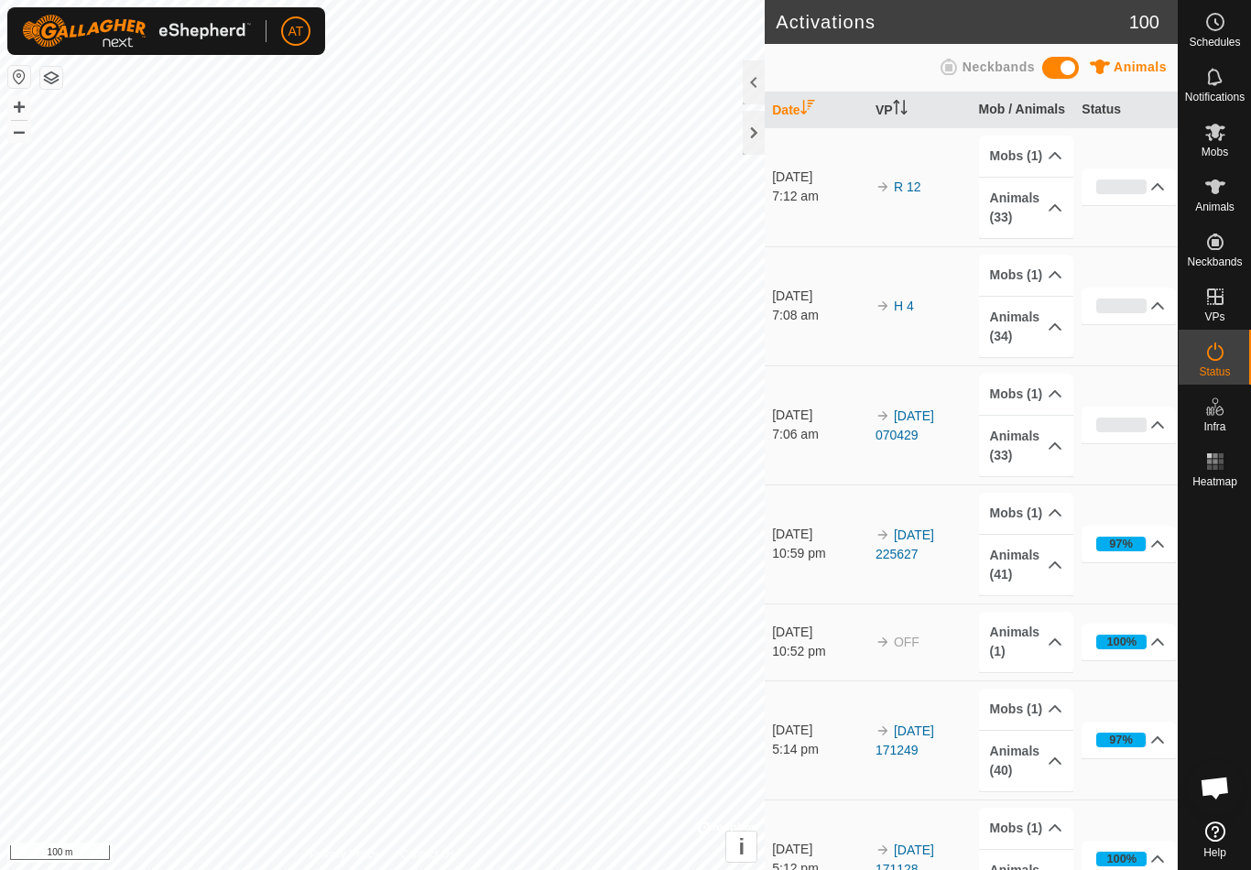
click at [754, 127] on div at bounding box center [754, 133] width 22 height 44
